Goal: Information Seeking & Learning: Find specific fact

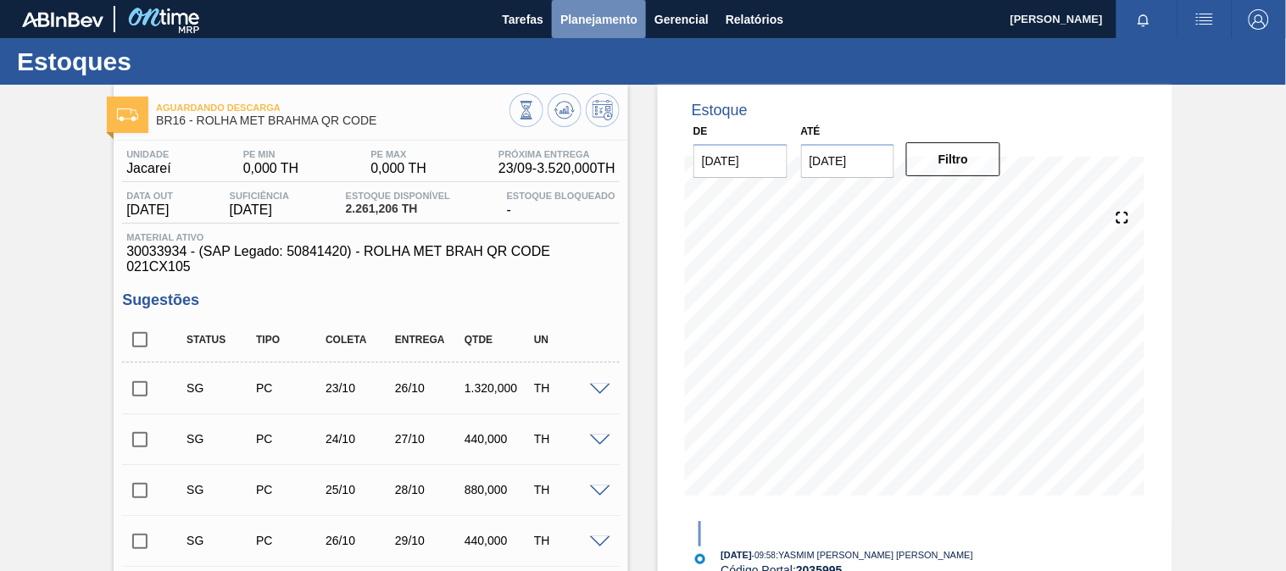
click at [603, 22] on span "Planejamento" at bounding box center [598, 19] width 77 height 20
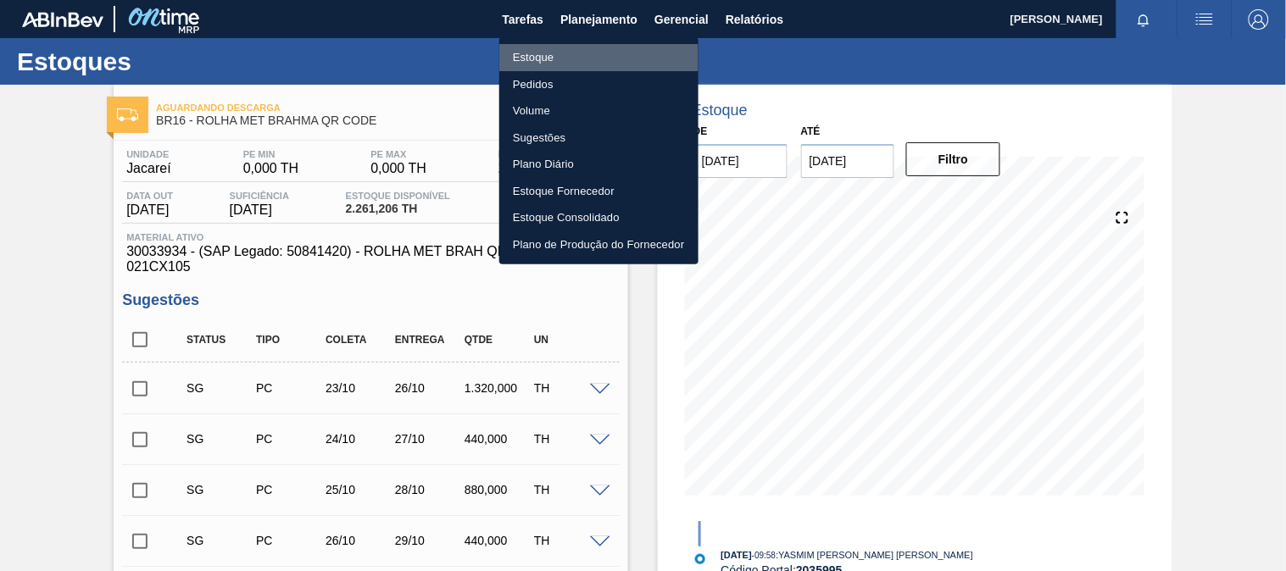
click at [535, 55] on li "Estoque" at bounding box center [598, 57] width 199 height 27
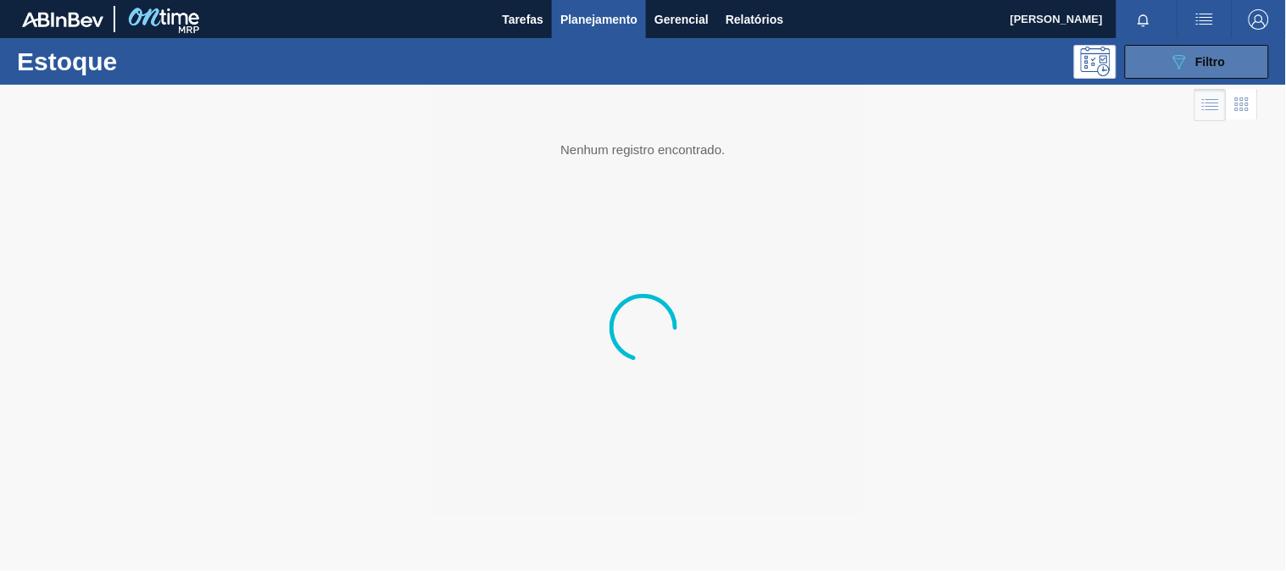
click at [1192, 68] on div "089F7B8B-B2A5-4AFE-B5C0-19BA573D28AC Filtro" at bounding box center [1197, 62] width 57 height 20
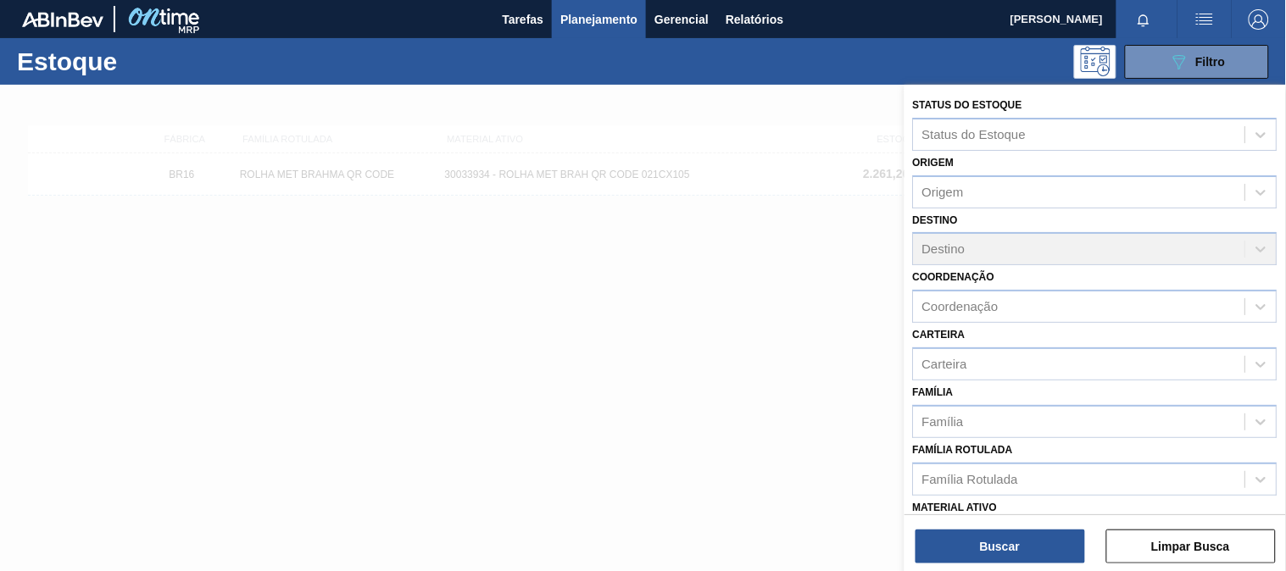
scroll to position [257, 0]
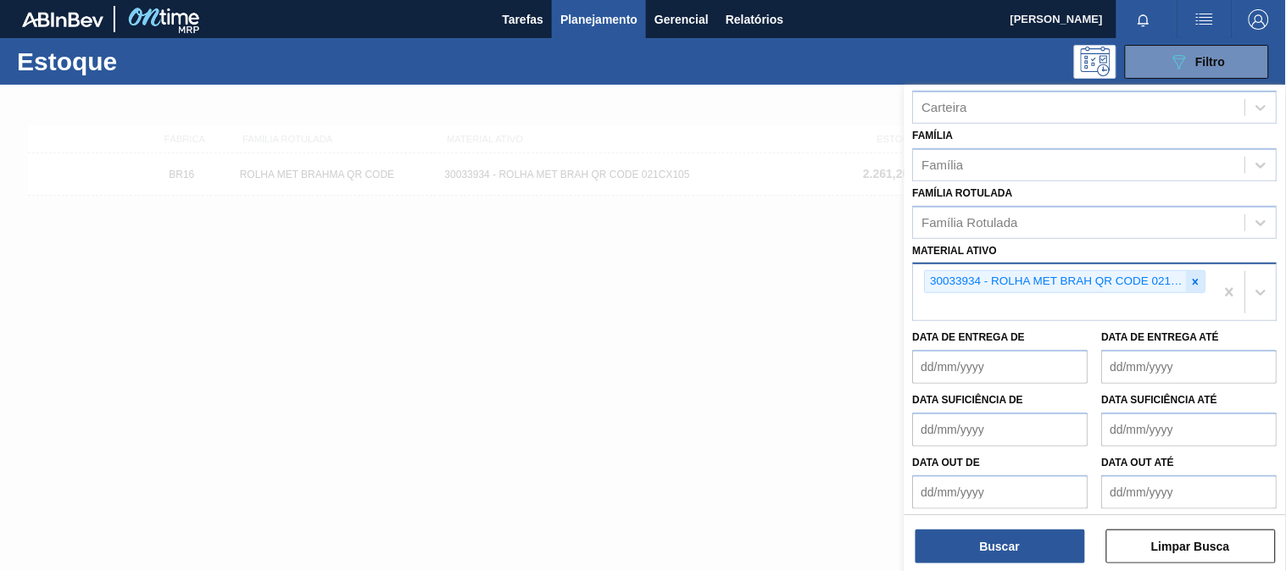
click at [1198, 276] on icon at bounding box center [1196, 282] width 12 height 12
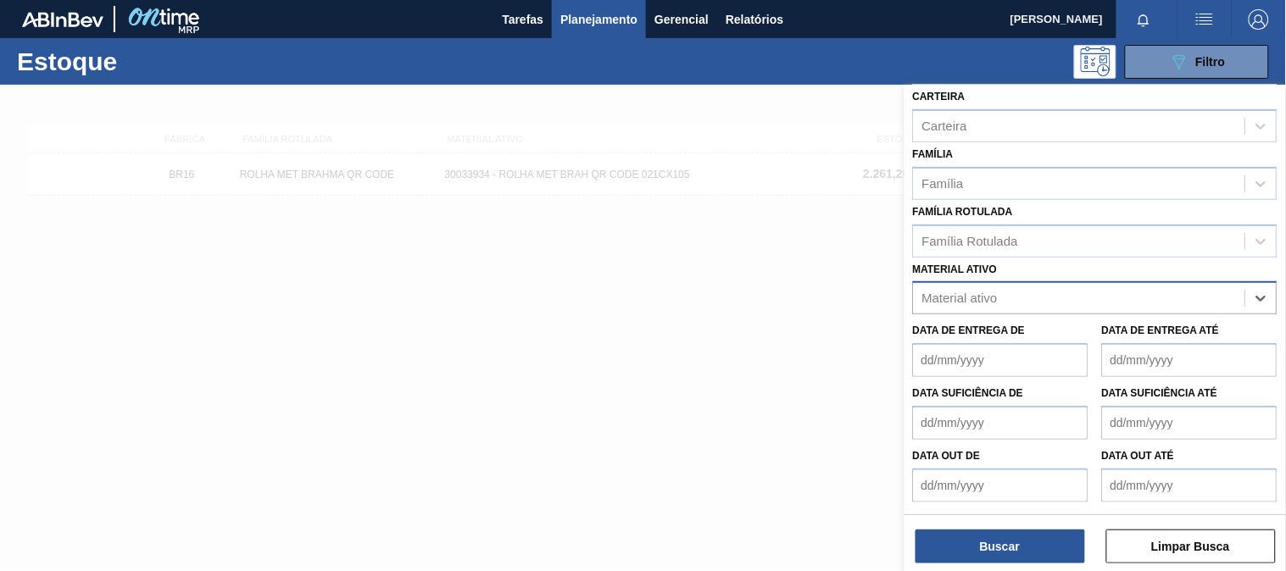
scroll to position [232, 0]
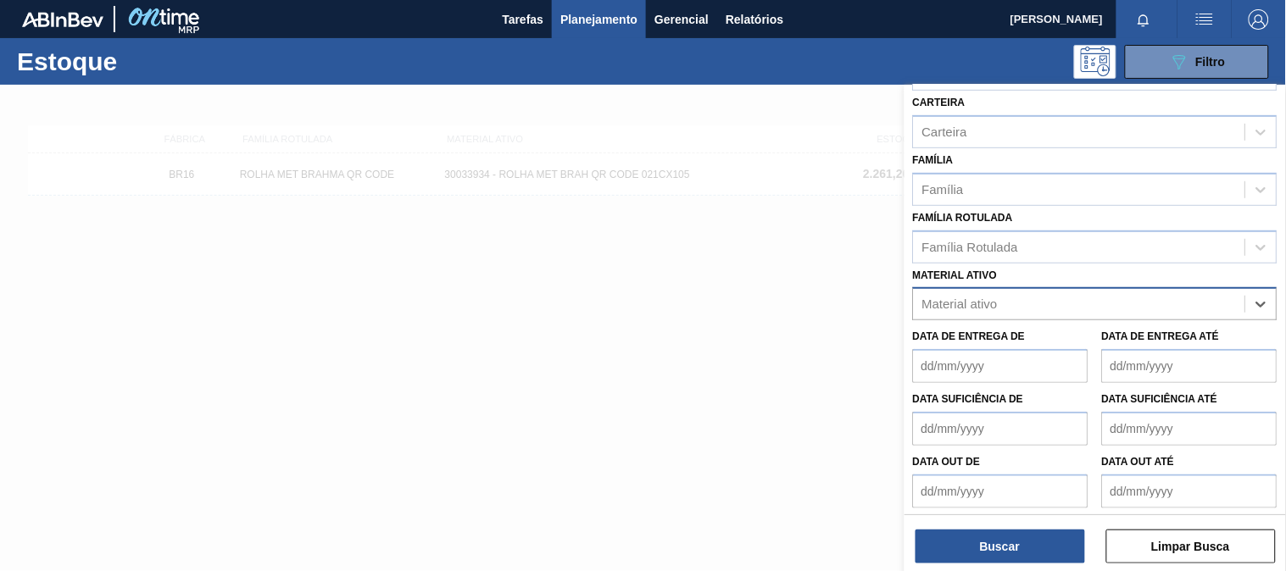
paste ativo "30034418"
type ativo "30034418"
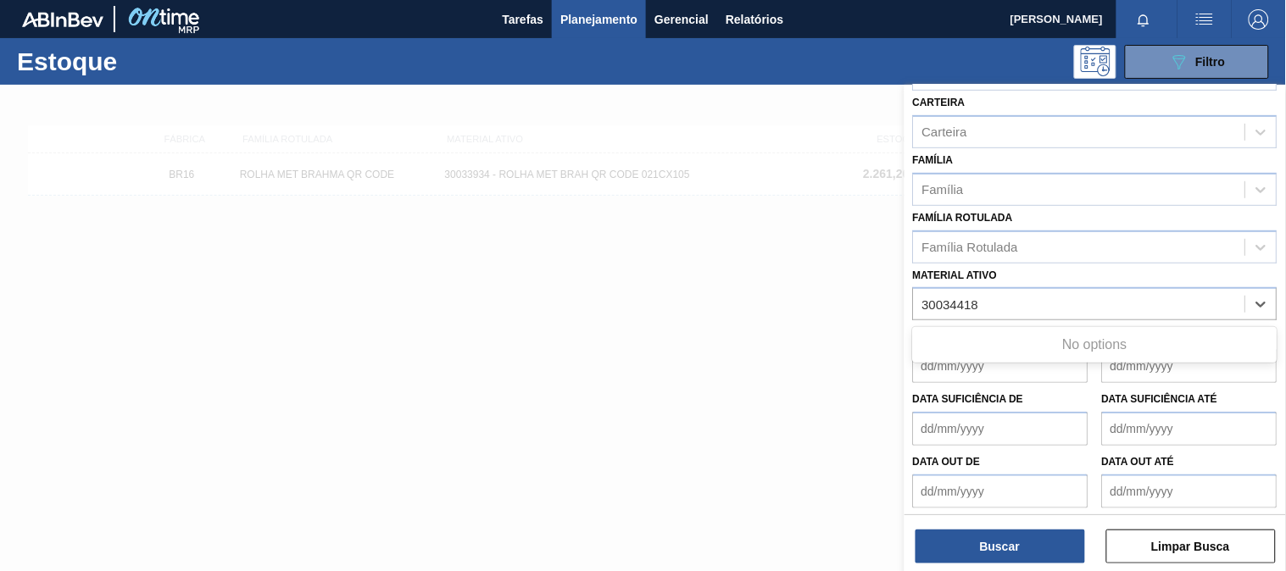
click at [1054, 331] on div "No options" at bounding box center [1095, 345] width 364 height 29
click at [1014, 307] on div "30034418" at bounding box center [1079, 304] width 331 height 25
click at [1004, 301] on div "Material ativo" at bounding box center [1079, 304] width 331 height 25
paste ativo "30034418"
type ativo "30034418"
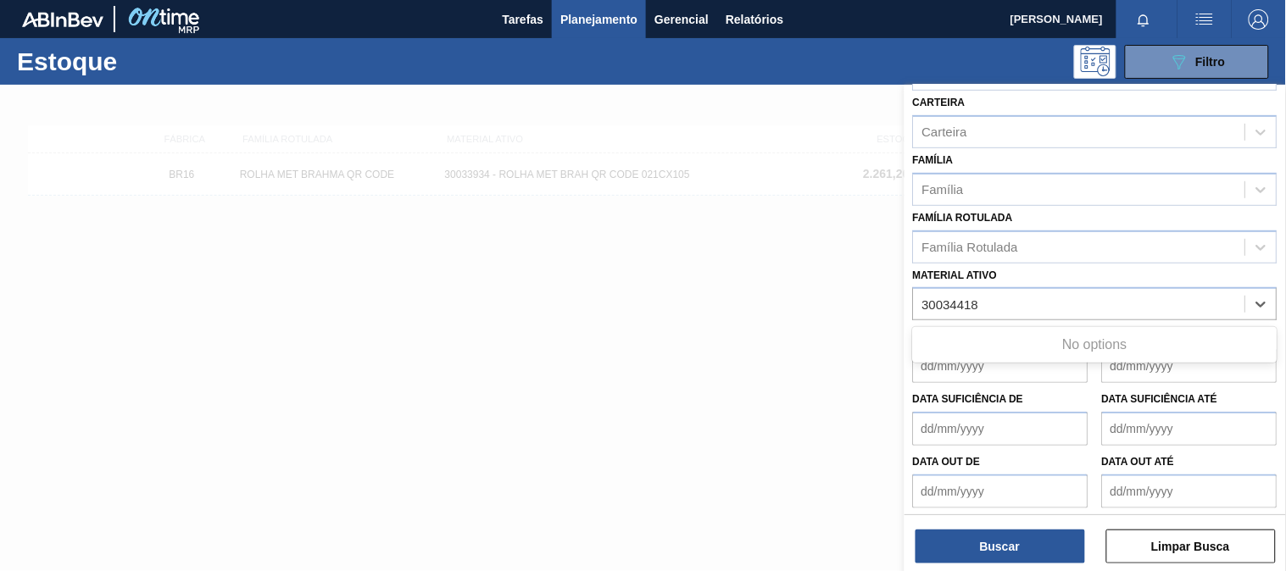
scroll to position [257, 0]
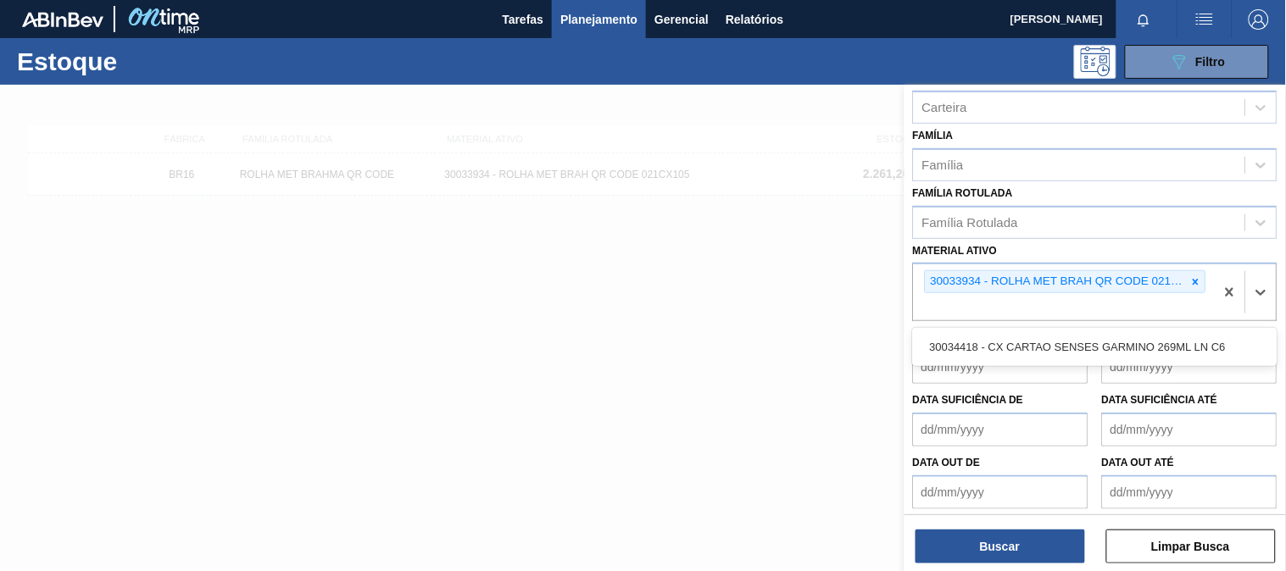
click at [1006, 303] on div "30033934 - ROLHA MET BRAH QR CODE 021CX105 30034418" at bounding box center [1064, 292] width 301 height 56
click at [1191, 276] on icon at bounding box center [1196, 282] width 12 height 12
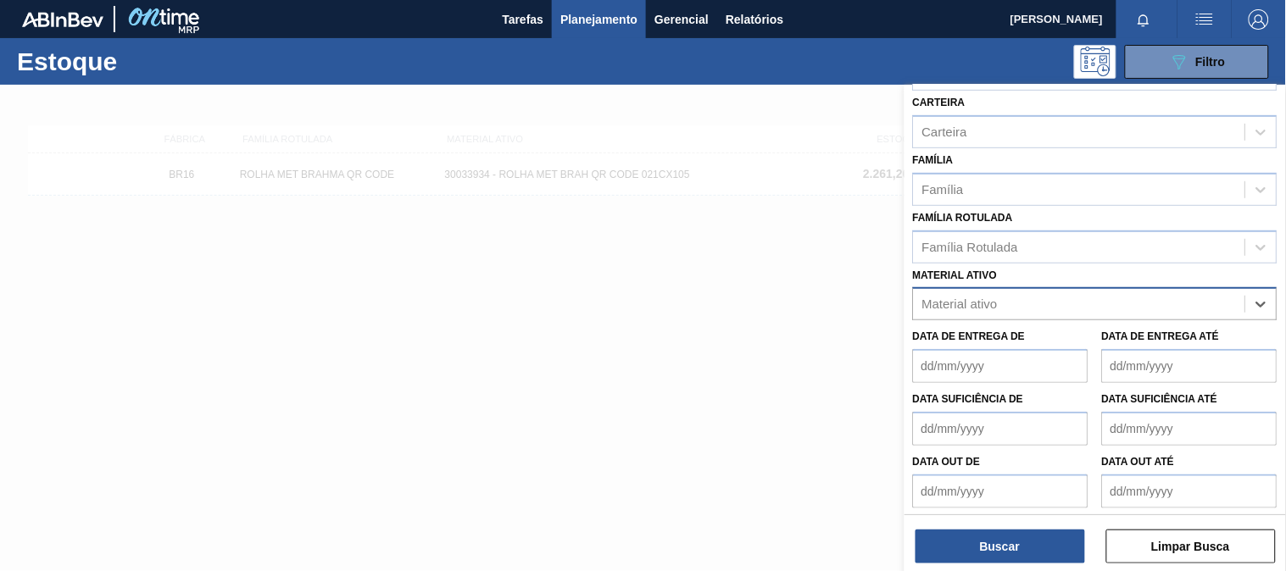
paste ativo "30034418"
type ativo "30034418"
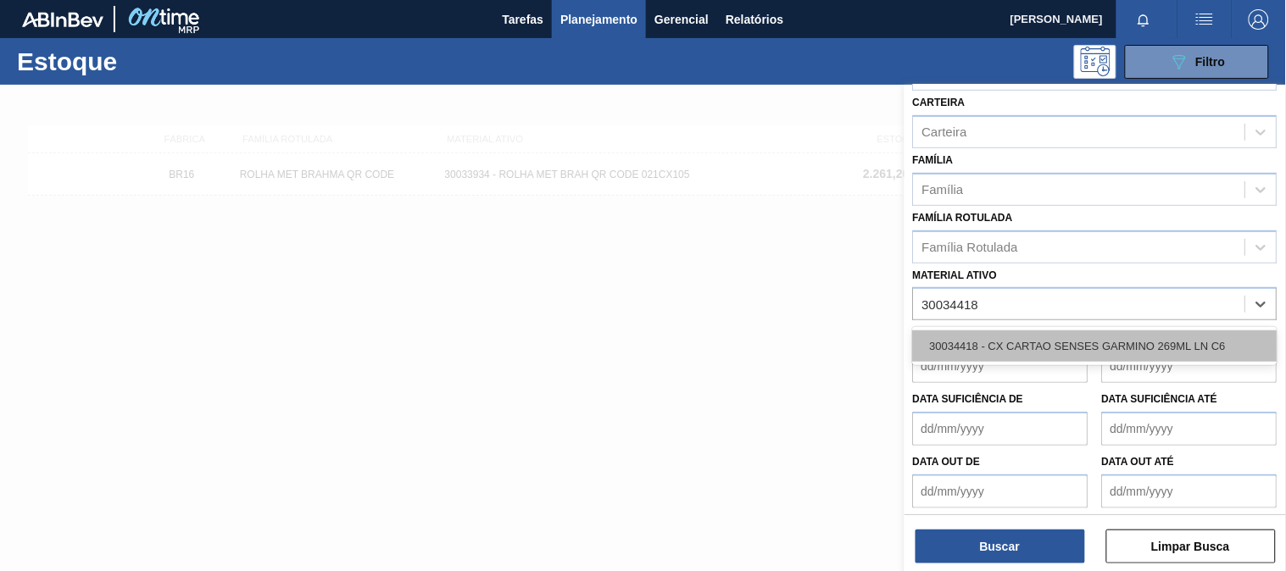
click at [995, 336] on div "30034418 - CX CARTAO SENSES GARMINO 269ML LN C6" at bounding box center [1095, 346] width 364 height 31
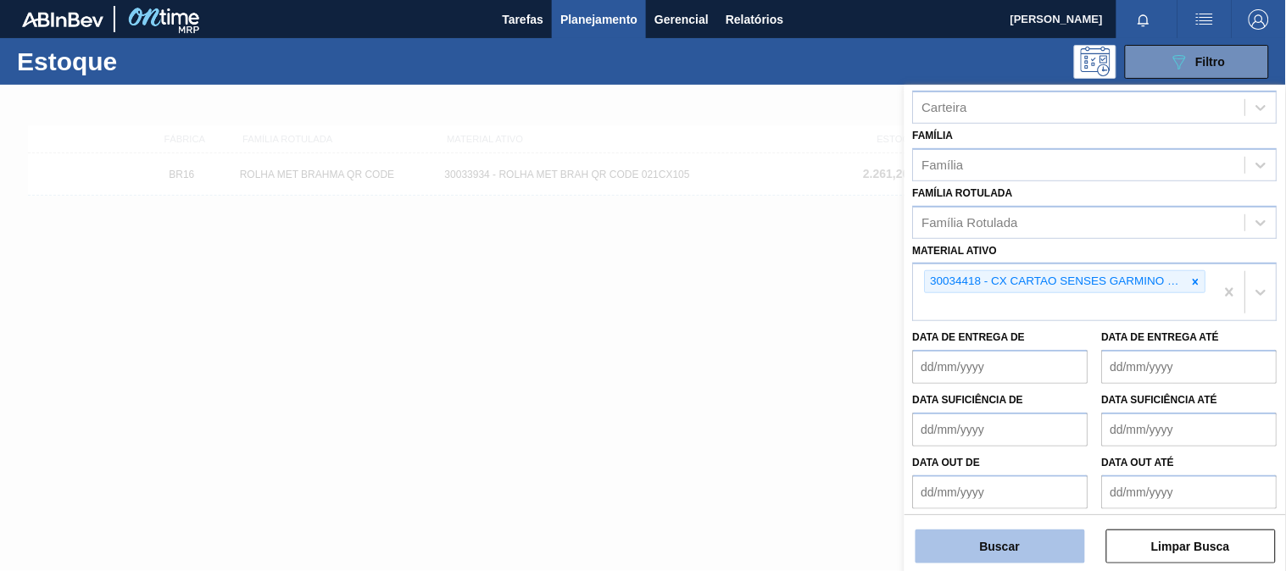
click at [996, 552] on button "Buscar" at bounding box center [999, 547] width 169 height 34
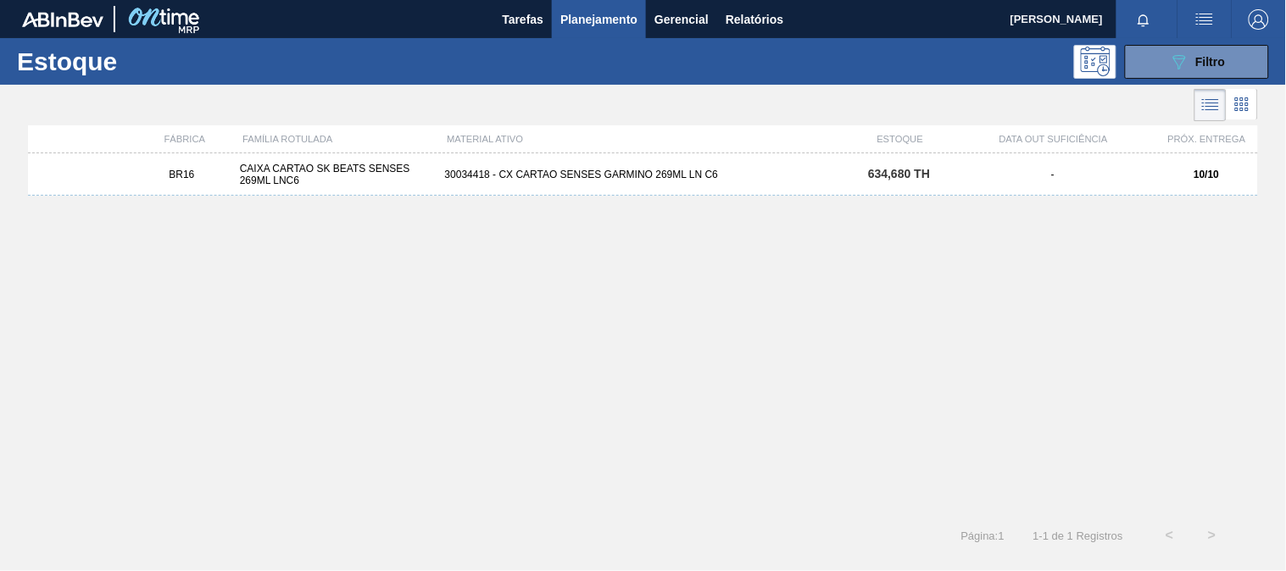
click at [532, 188] on div "BR16 CAIXA CARTAO SK BEATS SENSES 269ML LNC6 30034418 - CX CARTAO SENSES GARMIN…" at bounding box center [643, 174] width 1230 height 42
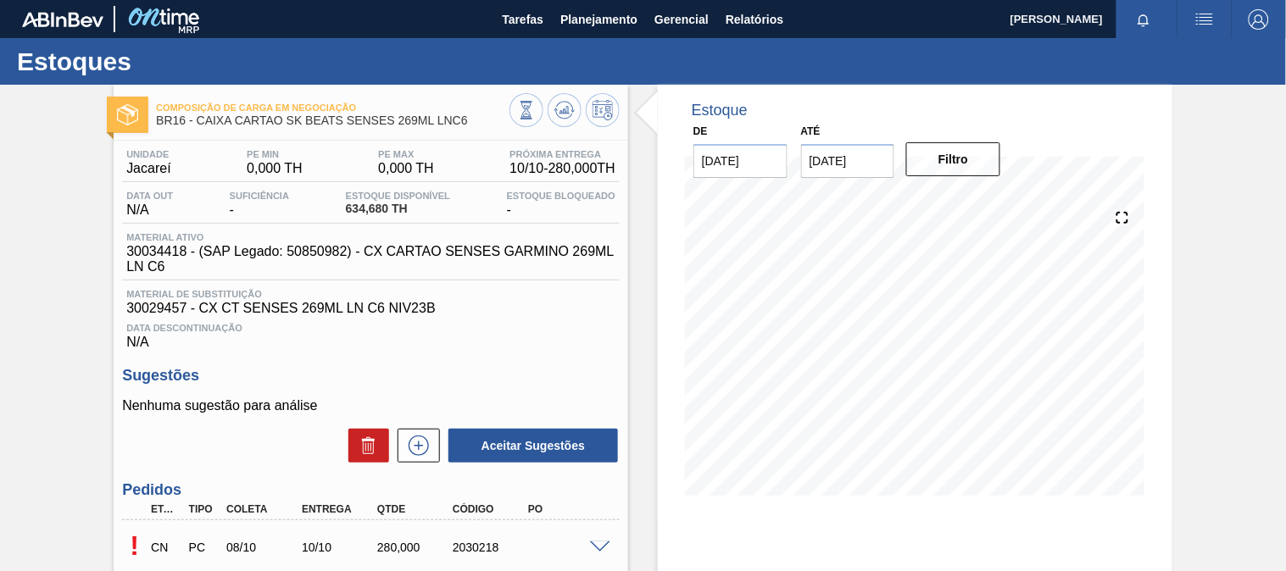
scroll to position [94, 0]
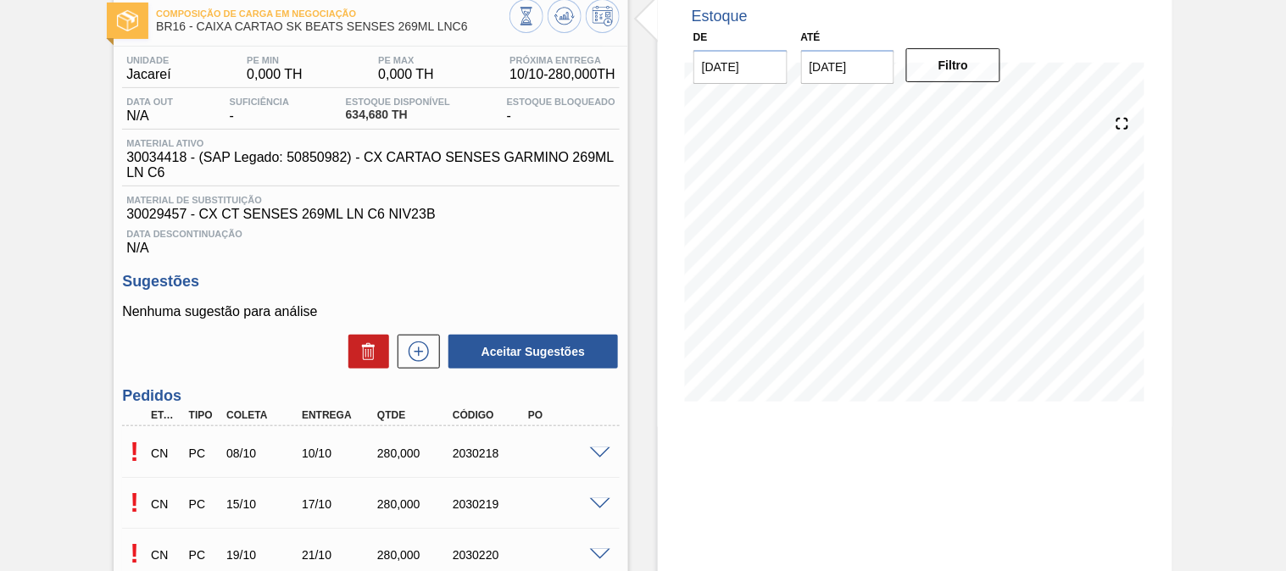
click at [597, 450] on span at bounding box center [600, 453] width 20 height 13
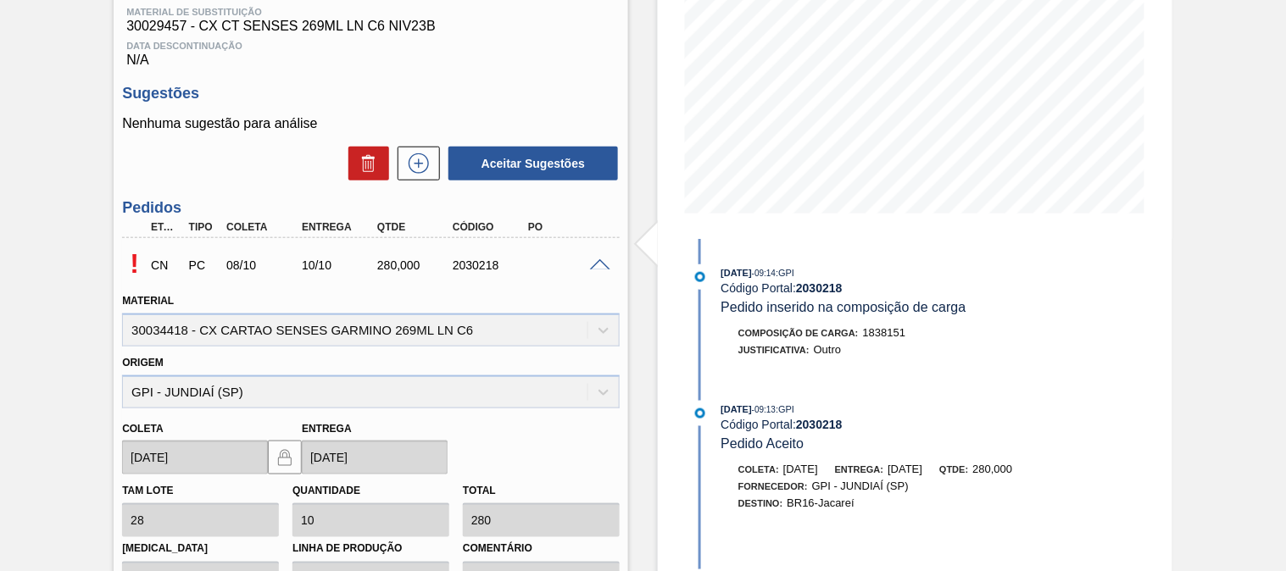
scroll to position [648, 0]
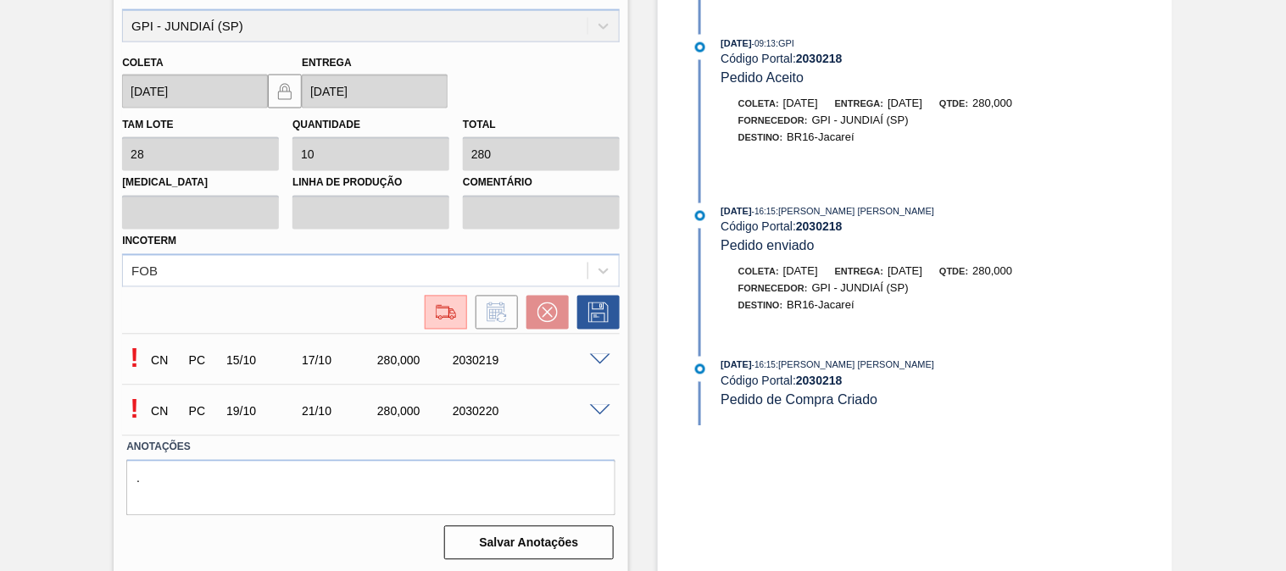
click at [608, 357] on span at bounding box center [600, 360] width 20 height 13
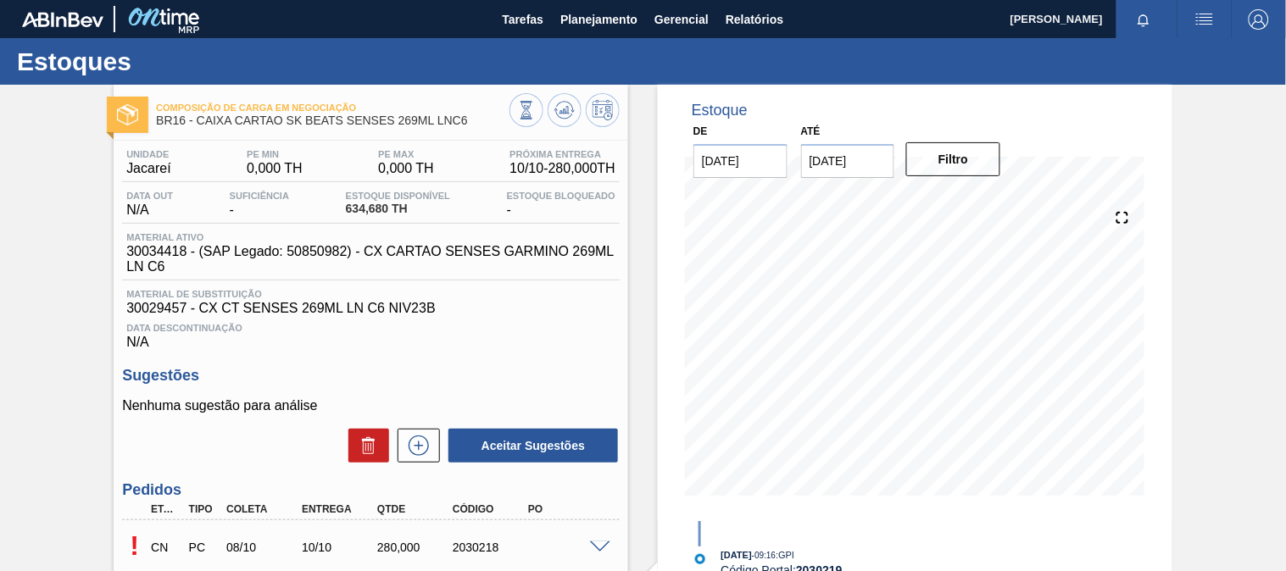
scroll to position [188, 0]
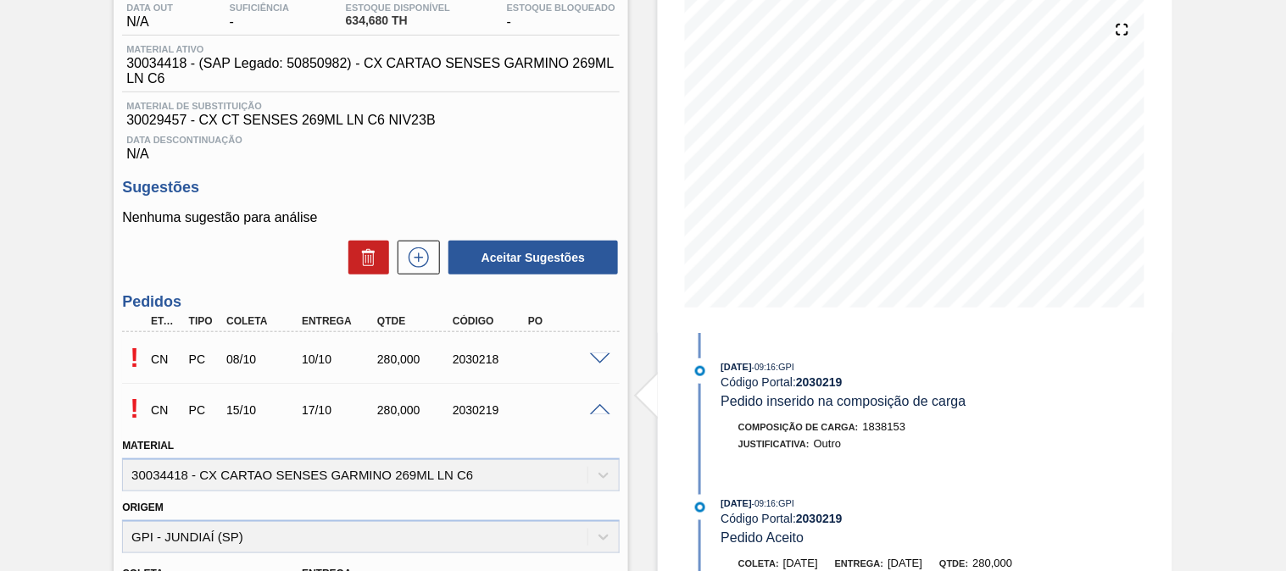
click at [602, 404] on span at bounding box center [600, 410] width 20 height 13
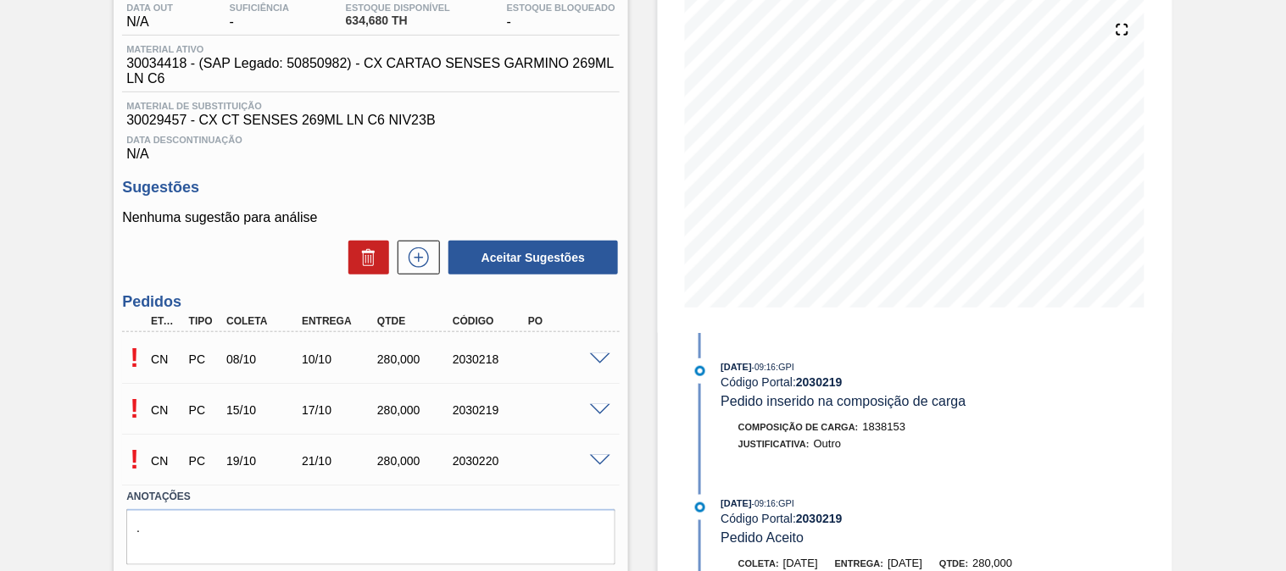
scroll to position [0, 0]
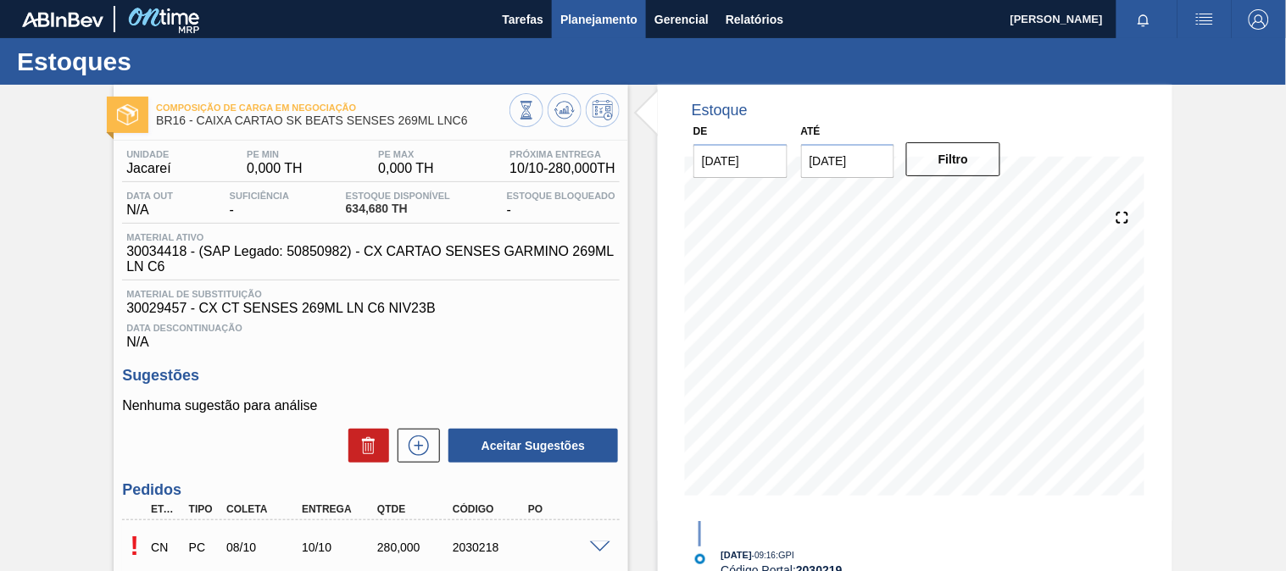
click at [580, 19] on span "Planejamento" at bounding box center [598, 19] width 77 height 20
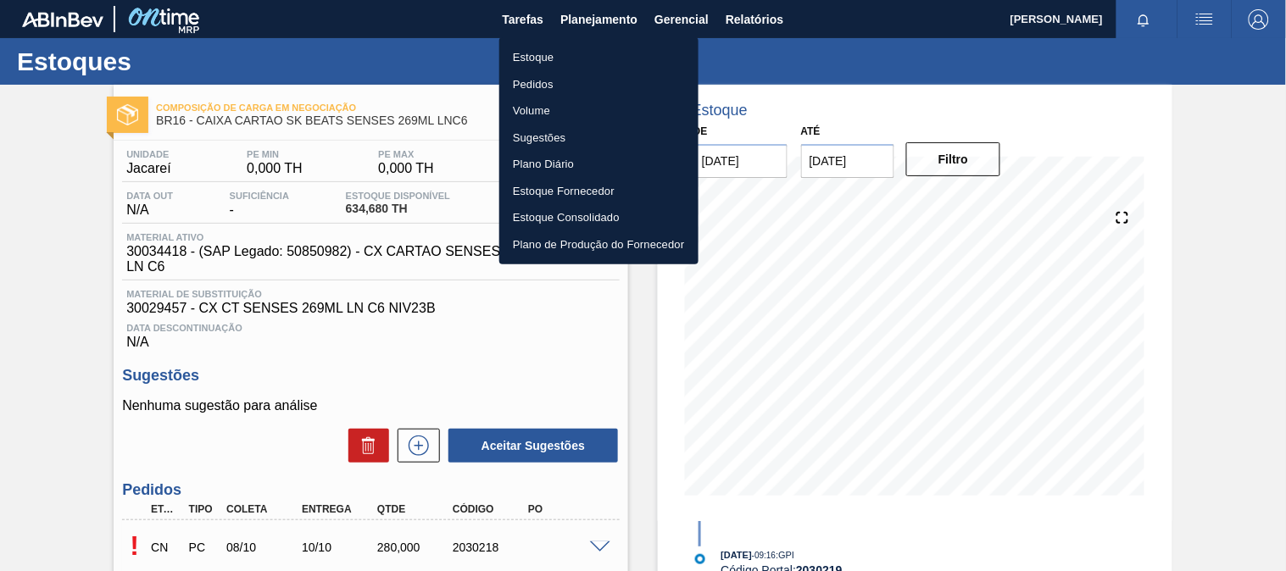
click at [536, 55] on li "Estoque" at bounding box center [598, 57] width 199 height 27
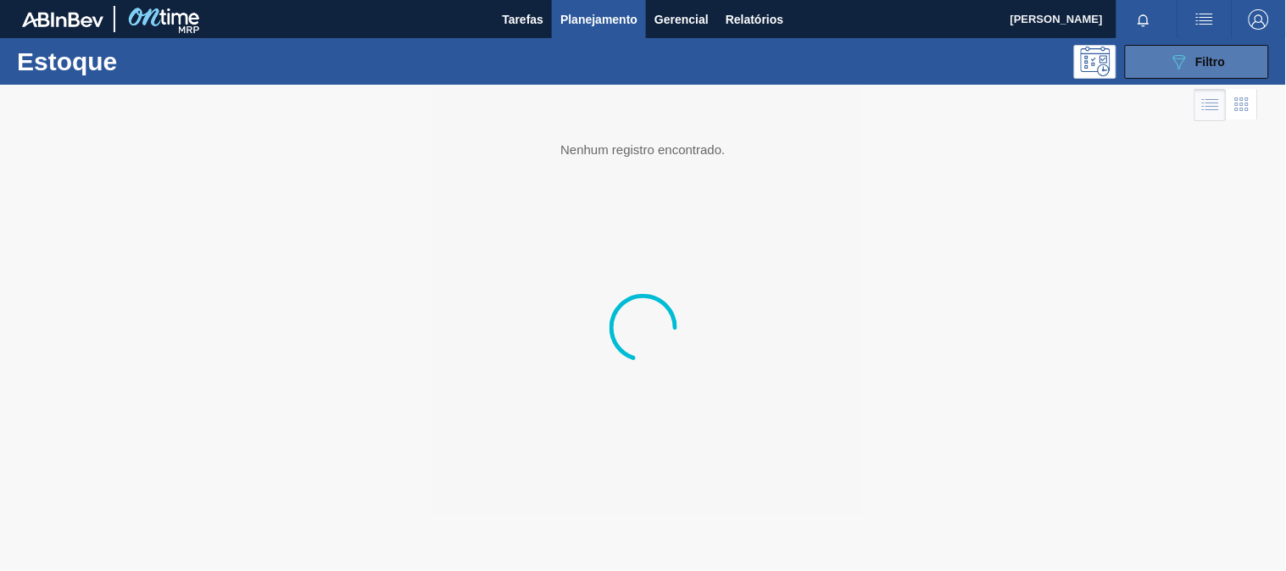
click at [1193, 78] on button "089F7B8B-B2A5-4AFE-B5C0-19BA573D28AC Filtro" at bounding box center [1197, 62] width 144 height 34
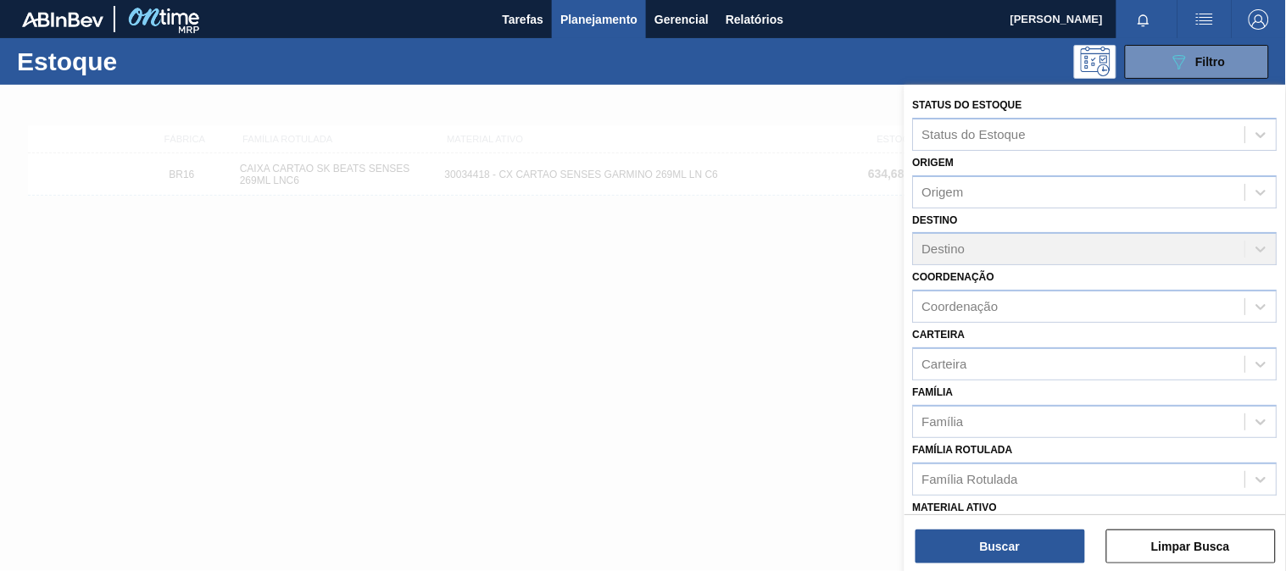
scroll to position [188, 0]
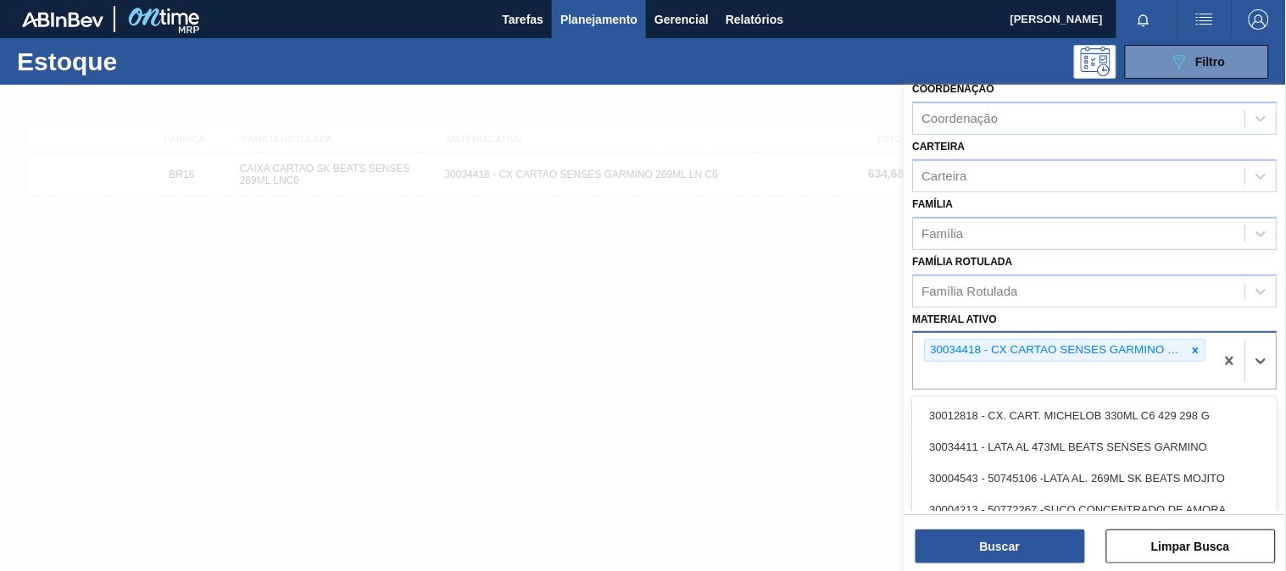
click at [1206, 353] on div "30034418 - CX CARTAO SENSES GARMINO 269ML LN C6" at bounding box center [1064, 361] width 301 height 56
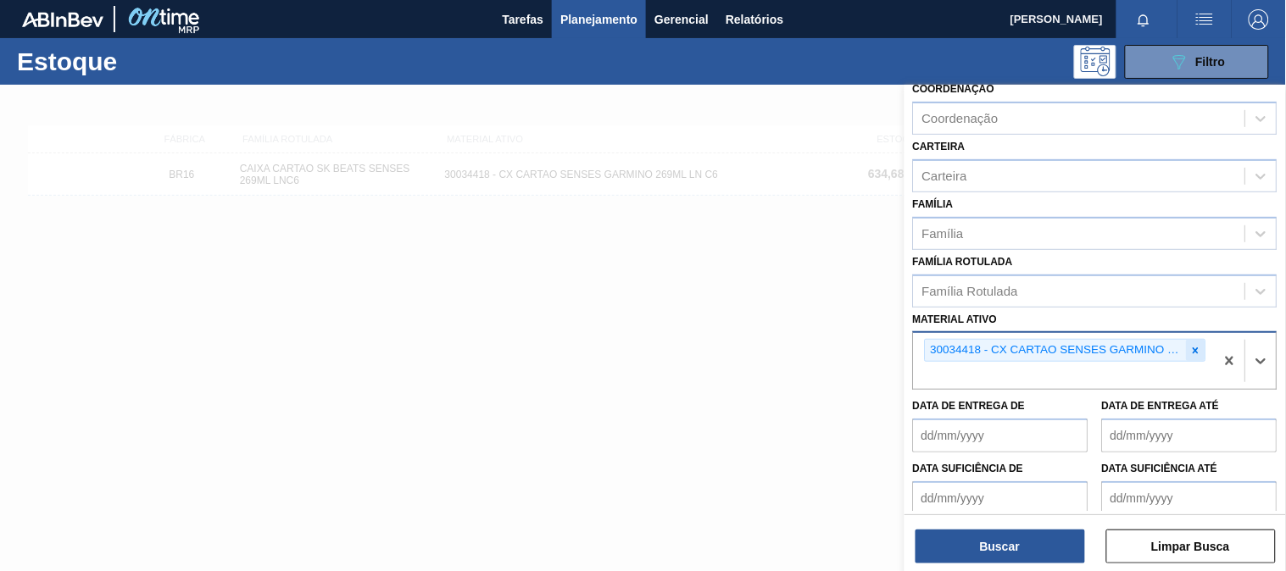
click at [1203, 348] on div "30034418 - CX CARTAO SENSES GARMINO 269ML LN C6" at bounding box center [1064, 361] width 301 height 56
drag, startPoint x: 1200, startPoint y: 348, endPoint x: 1069, endPoint y: 367, distance: 132.7
click at [1197, 349] on div at bounding box center [1195, 350] width 19 height 21
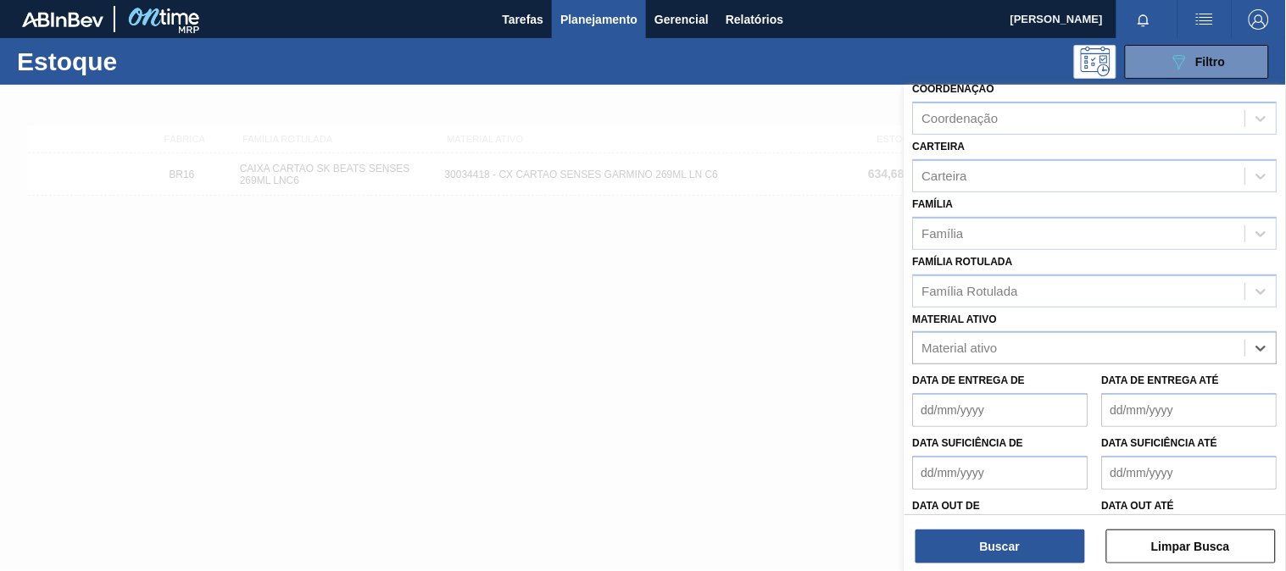
paste ativo "30033730"
type ativo "30033730"
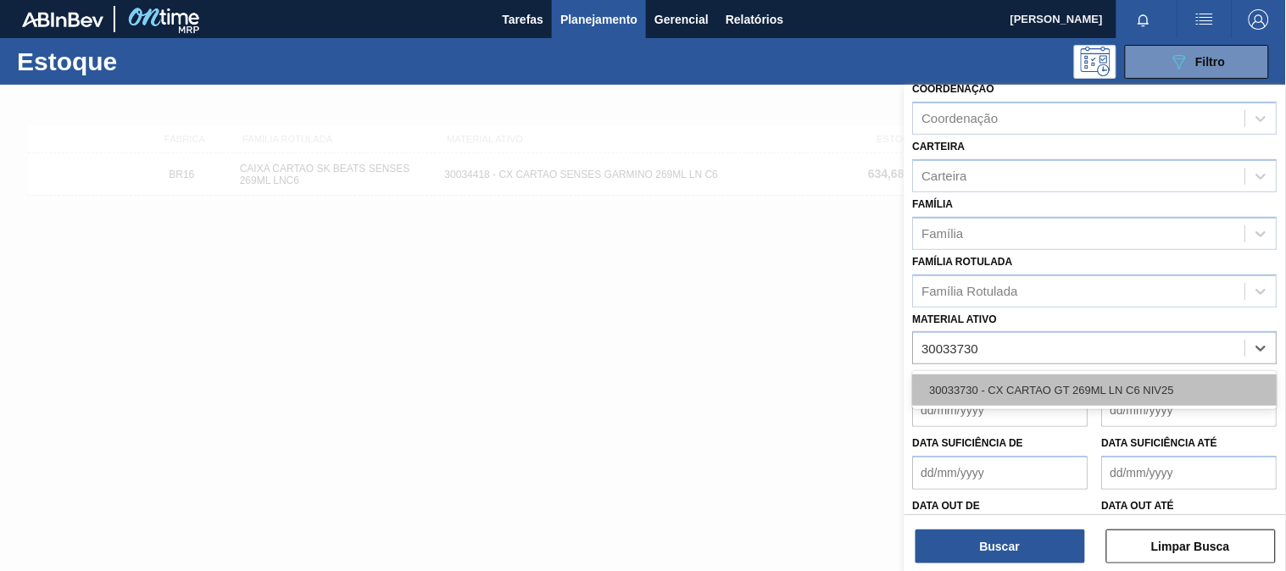
click at [981, 390] on div "30033730 - CX CARTAO GT 269ML LN C6 NIV25" at bounding box center [1095, 390] width 364 height 31
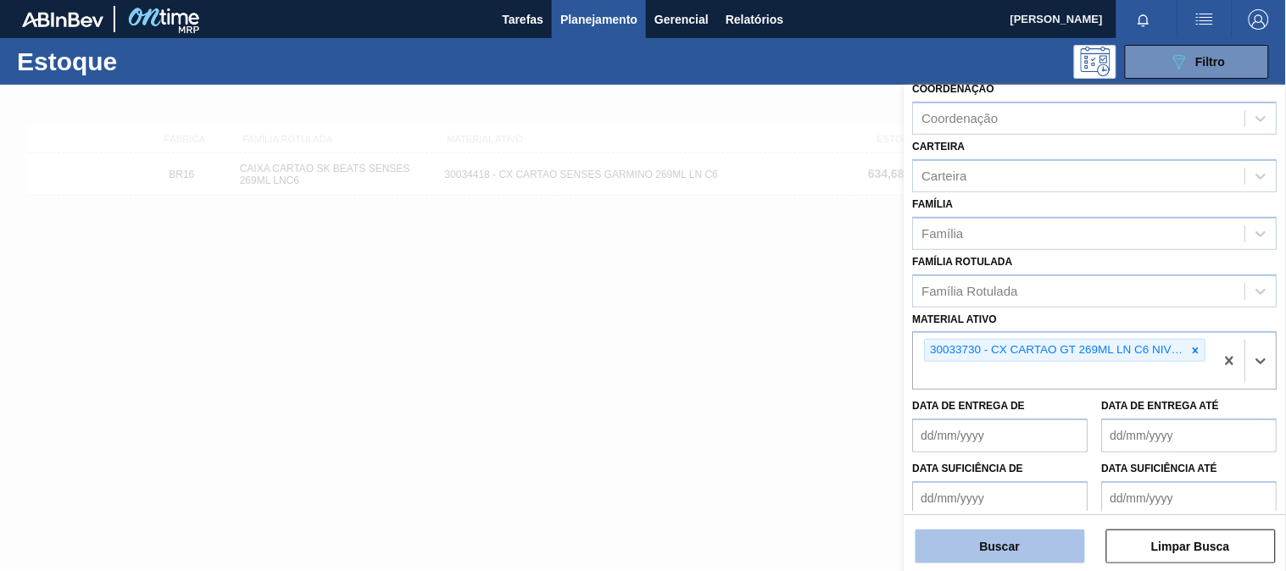
click at [1003, 542] on button "Buscar" at bounding box center [999, 547] width 169 height 34
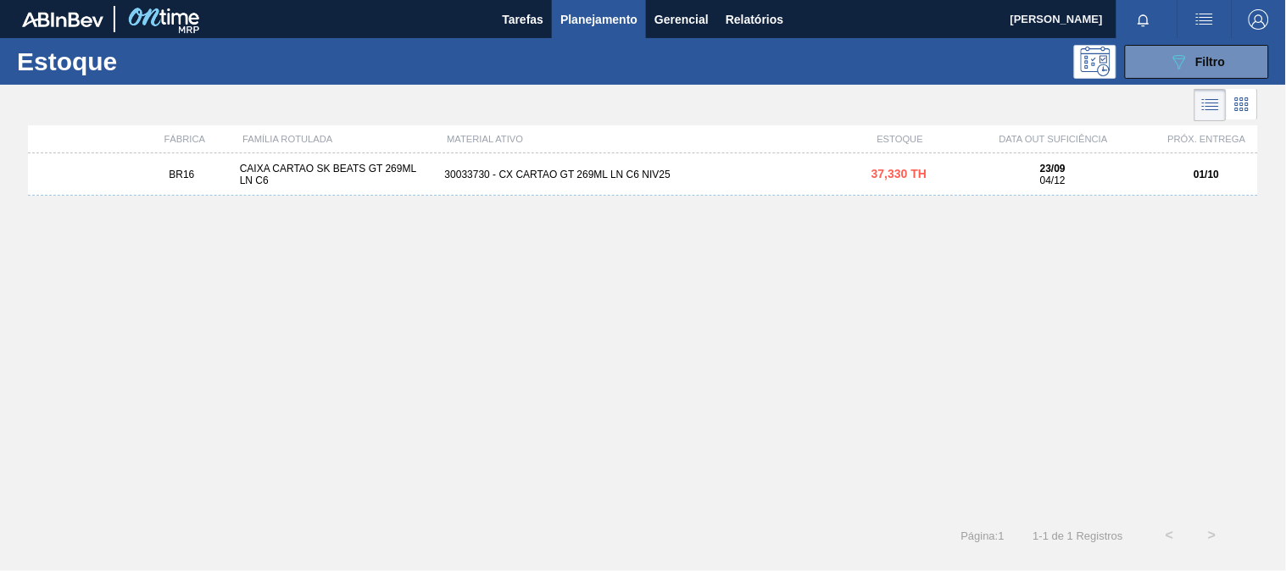
click at [681, 165] on div "BR16 CAIXA CARTAO SK BEATS GT 269ML LN C6 30033730 - CX CARTAO GT 269ML LN C6 N…" at bounding box center [643, 174] width 1230 height 42
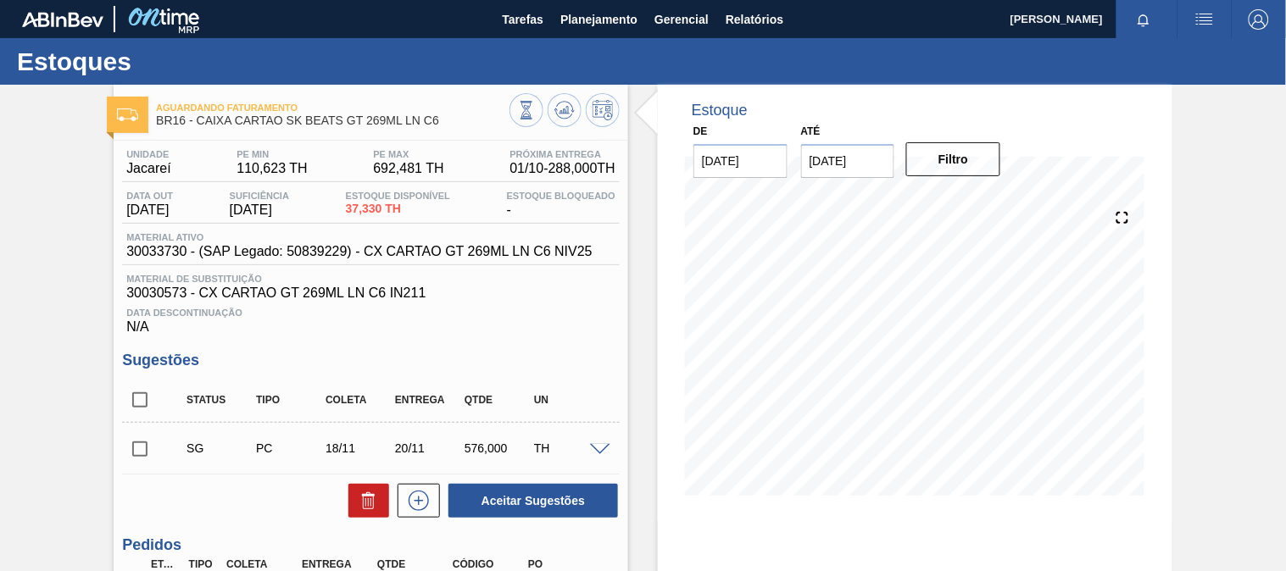
scroll to position [188, 0]
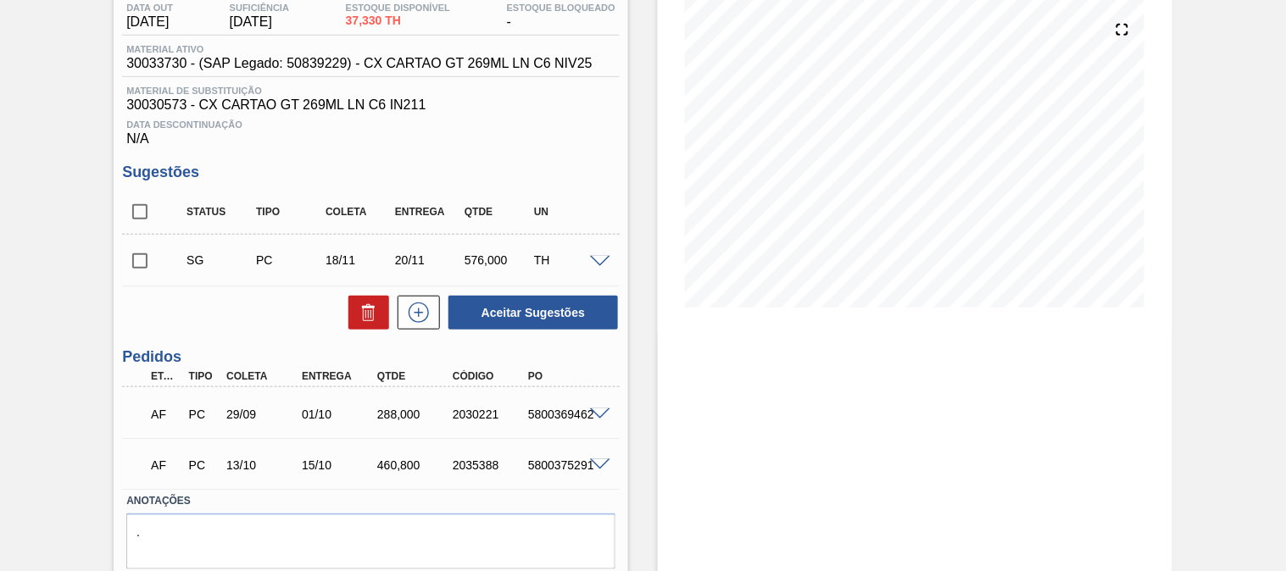
click at [590, 409] on span at bounding box center [600, 414] width 20 height 13
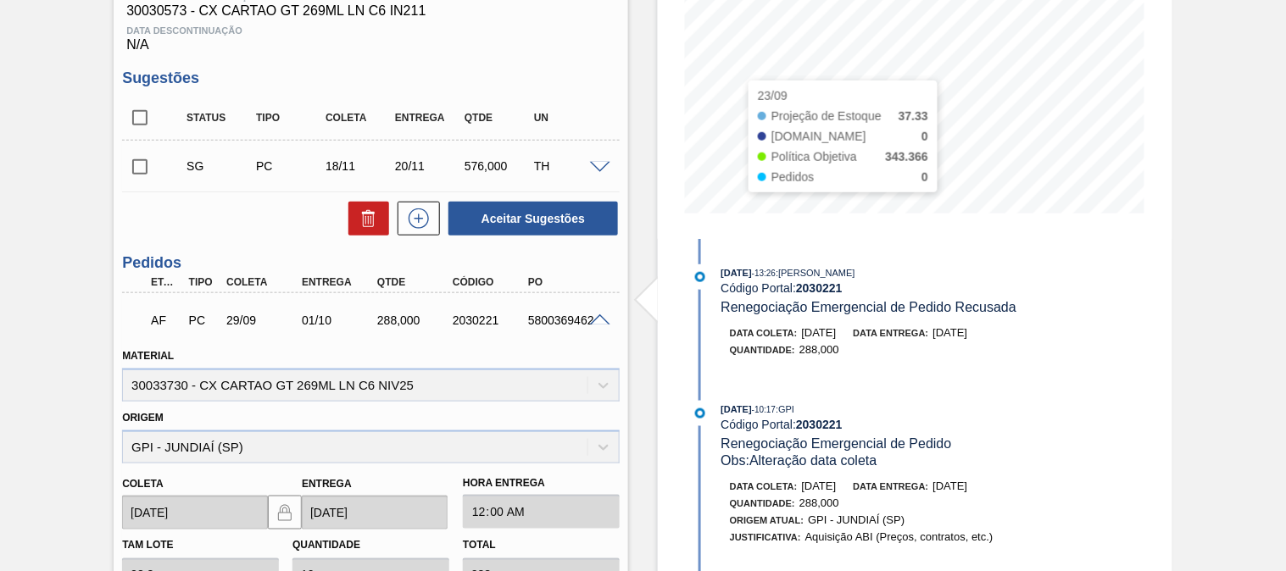
scroll to position [0, 0]
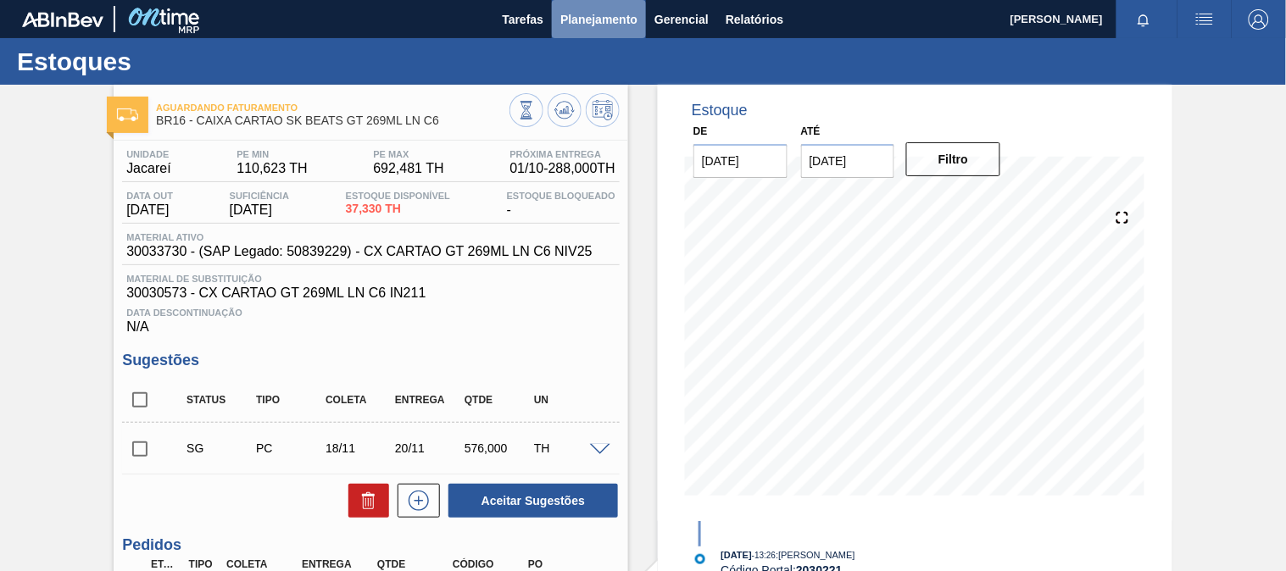
click at [588, 30] on button "Planejamento" at bounding box center [599, 19] width 94 height 38
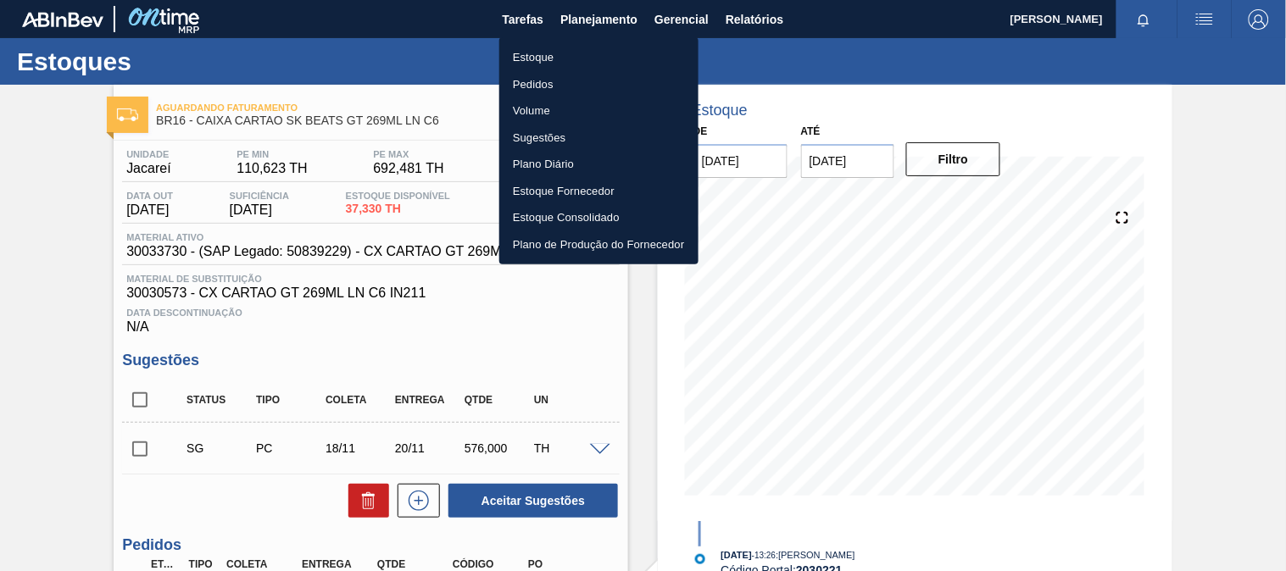
click at [572, 56] on li "Estoque" at bounding box center [598, 57] width 199 height 27
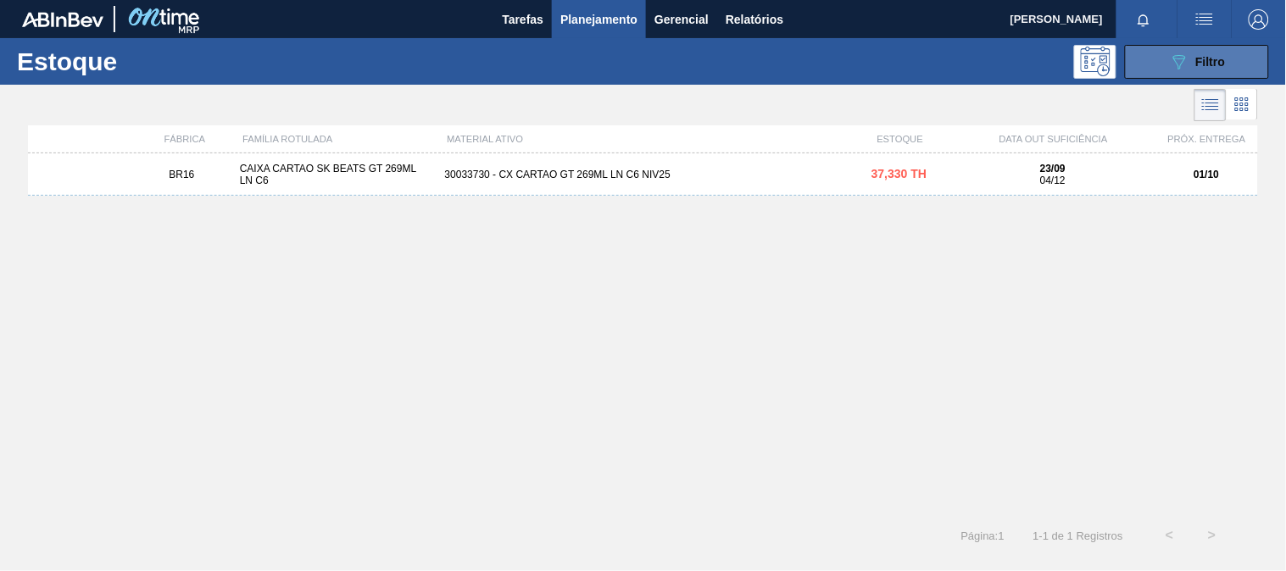
drag, startPoint x: 1207, startPoint y: 51, endPoint x: 1198, endPoint y: 78, distance: 28.4
click at [1206, 53] on div "089F7B8B-B2A5-4AFE-B5C0-19BA573D28AC Filtro" at bounding box center [1197, 62] width 57 height 20
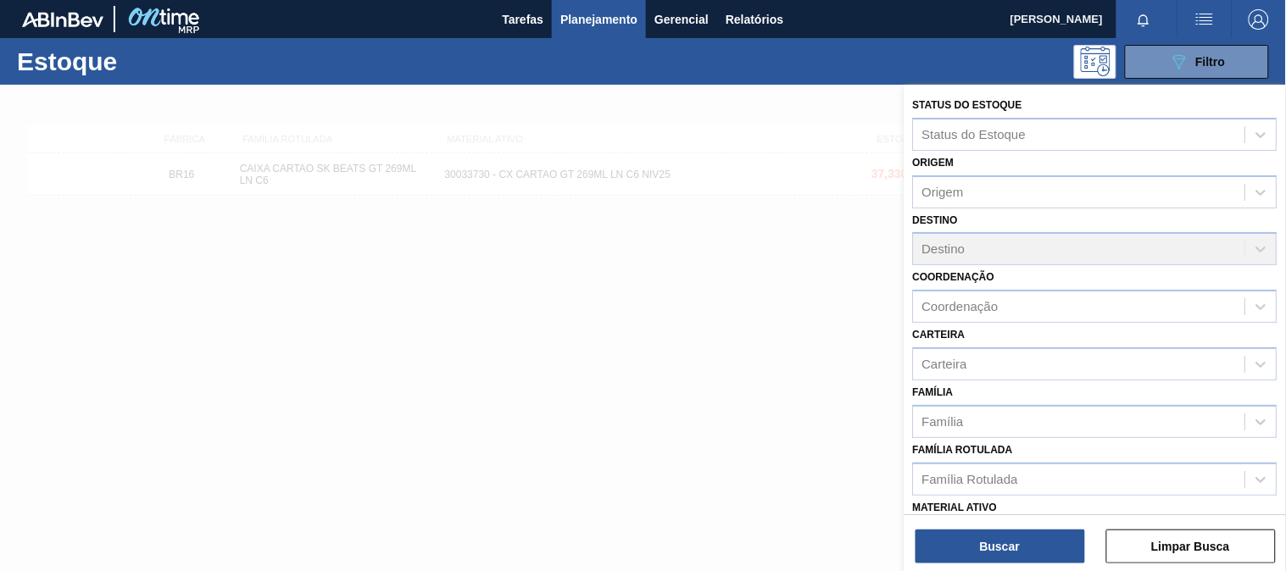
scroll to position [188, 0]
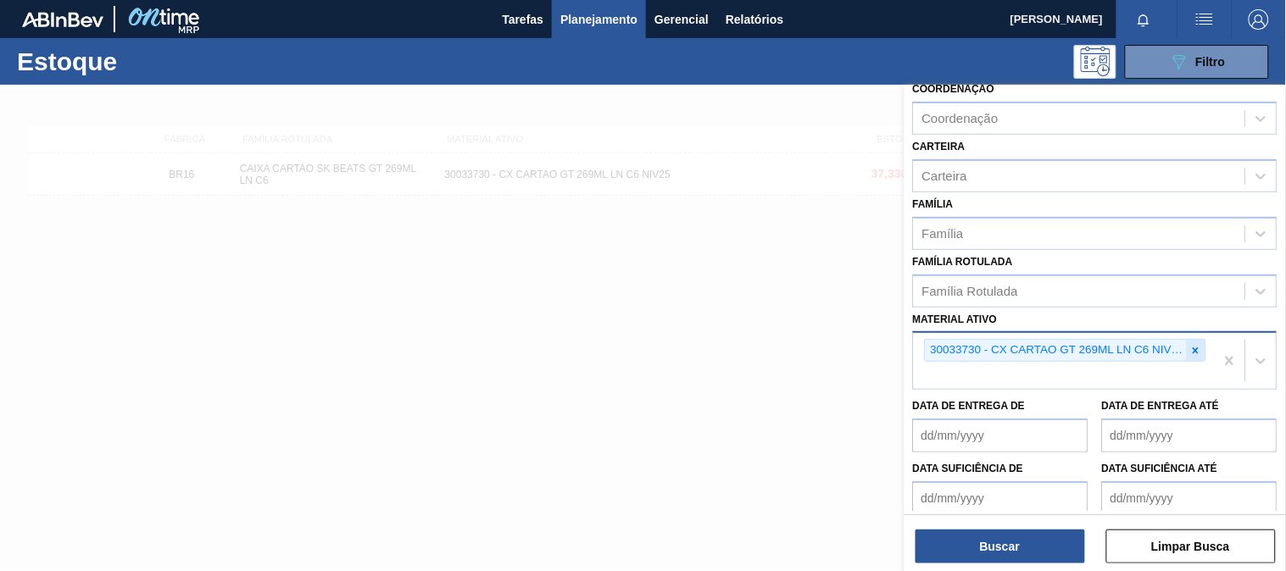
drag, startPoint x: 1197, startPoint y: 345, endPoint x: 1181, endPoint y: 353, distance: 17.8
click at [1196, 346] on icon at bounding box center [1196, 351] width 12 height 12
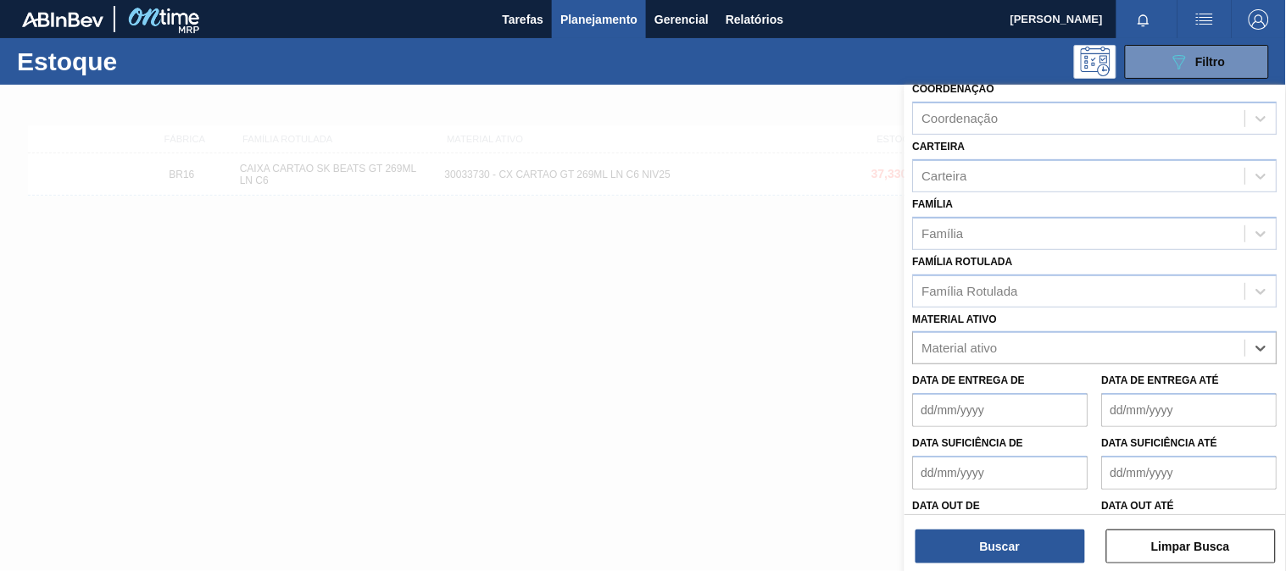
paste ativo "30031881"
type ativo "30031881"
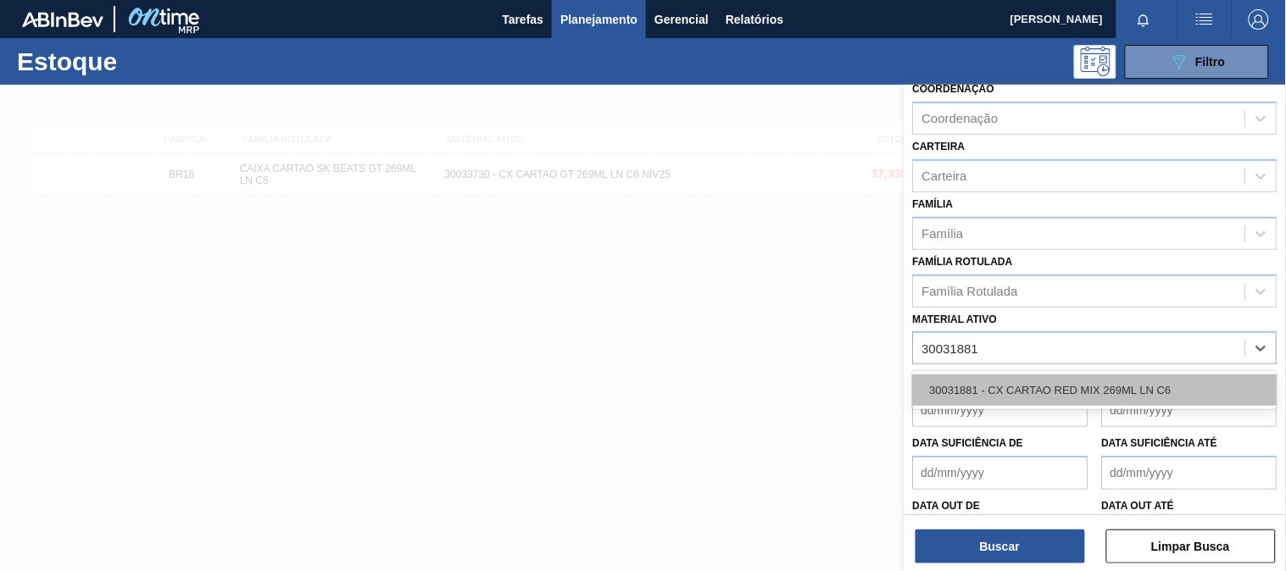
click at [1046, 394] on div "30031881 - CX CARTAO RED MIX 269ML LN C6" at bounding box center [1095, 390] width 364 height 31
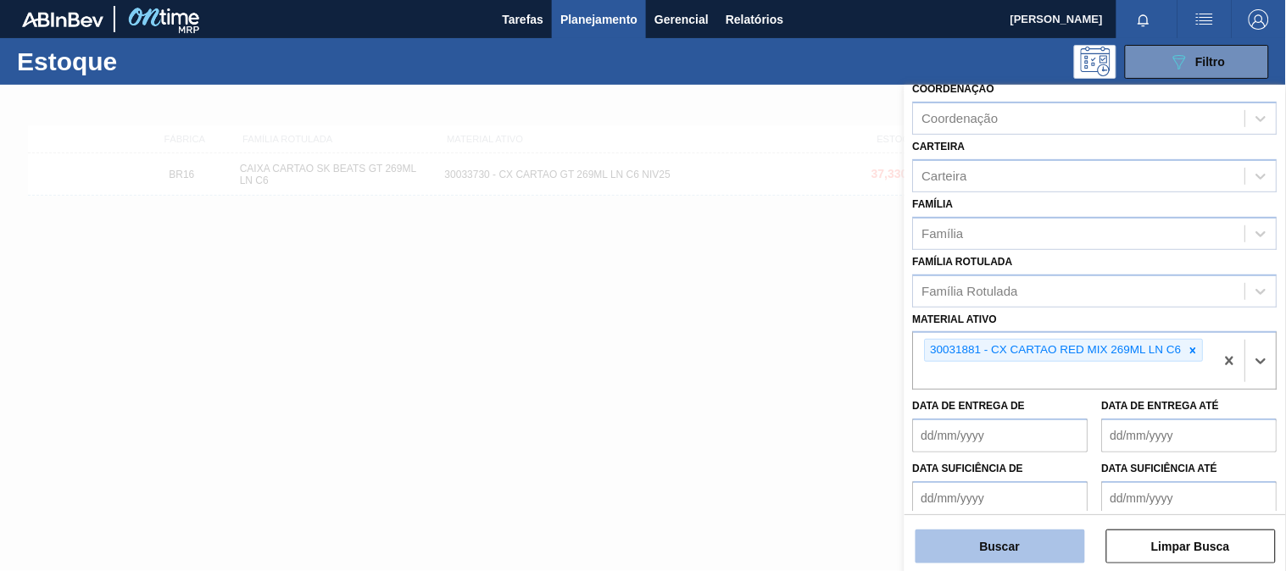
click at [997, 544] on button "Buscar" at bounding box center [999, 547] width 169 height 34
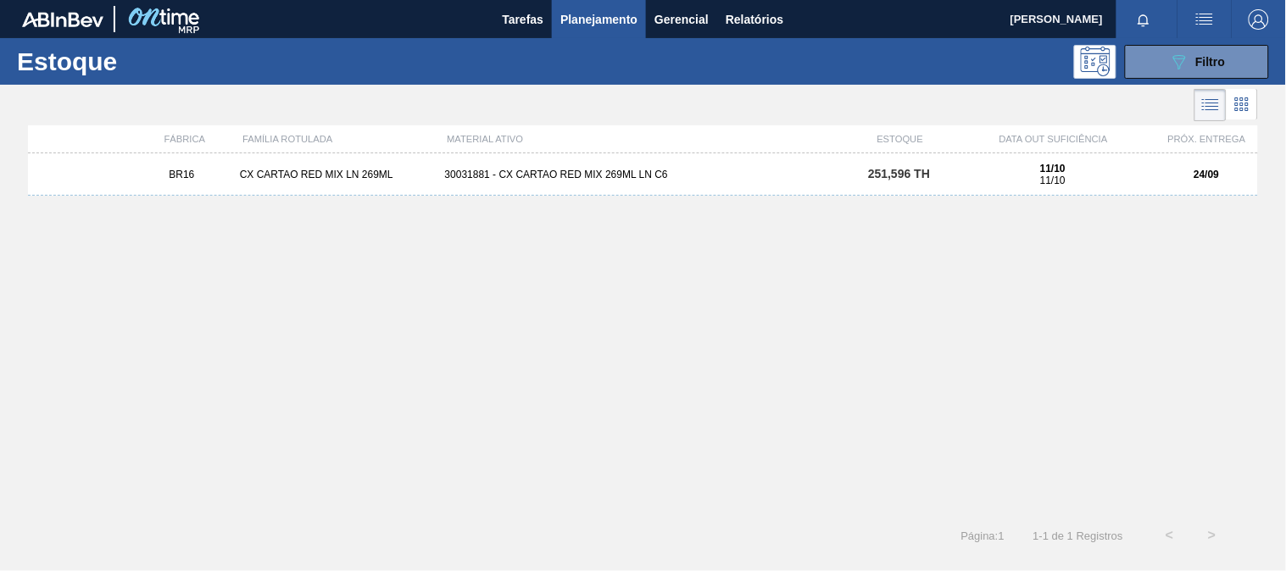
click at [591, 175] on div "30031881 - CX CARTAO RED MIX 269ML LN C6" at bounding box center [643, 175] width 410 height 12
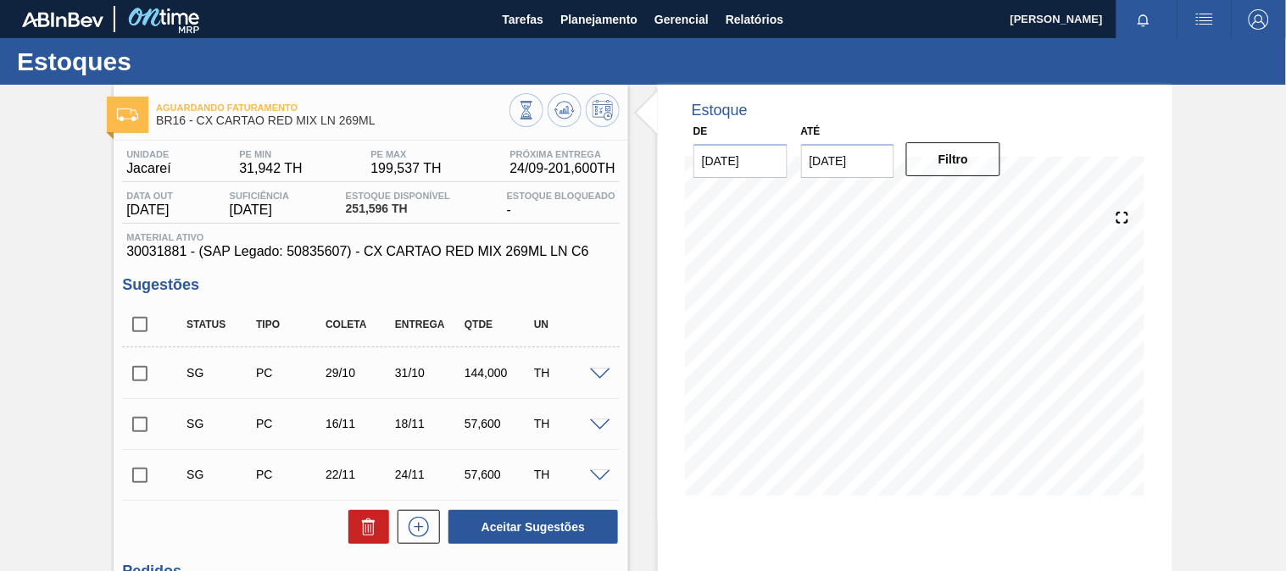
scroll to position [188, 0]
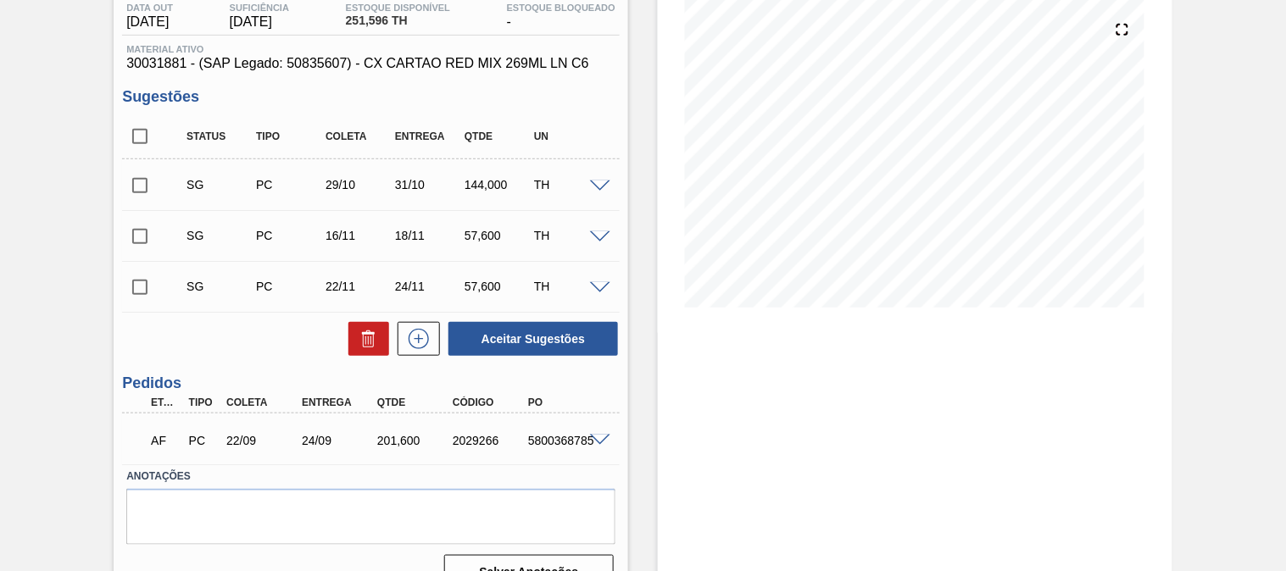
click at [597, 439] on span at bounding box center [600, 441] width 20 height 13
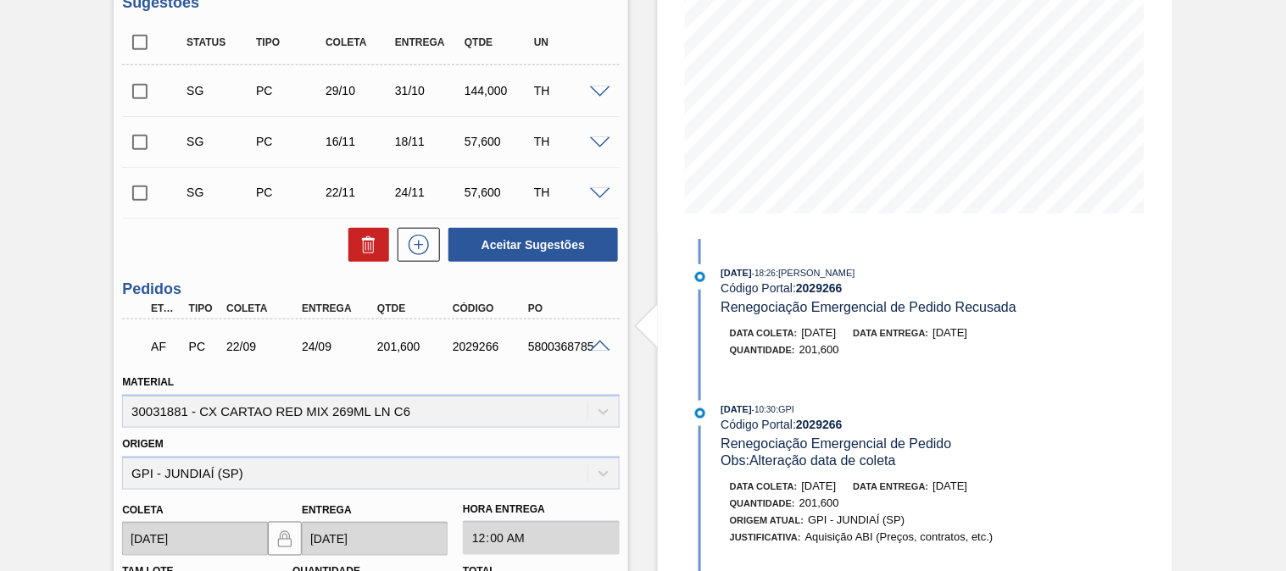
scroll to position [376, 0]
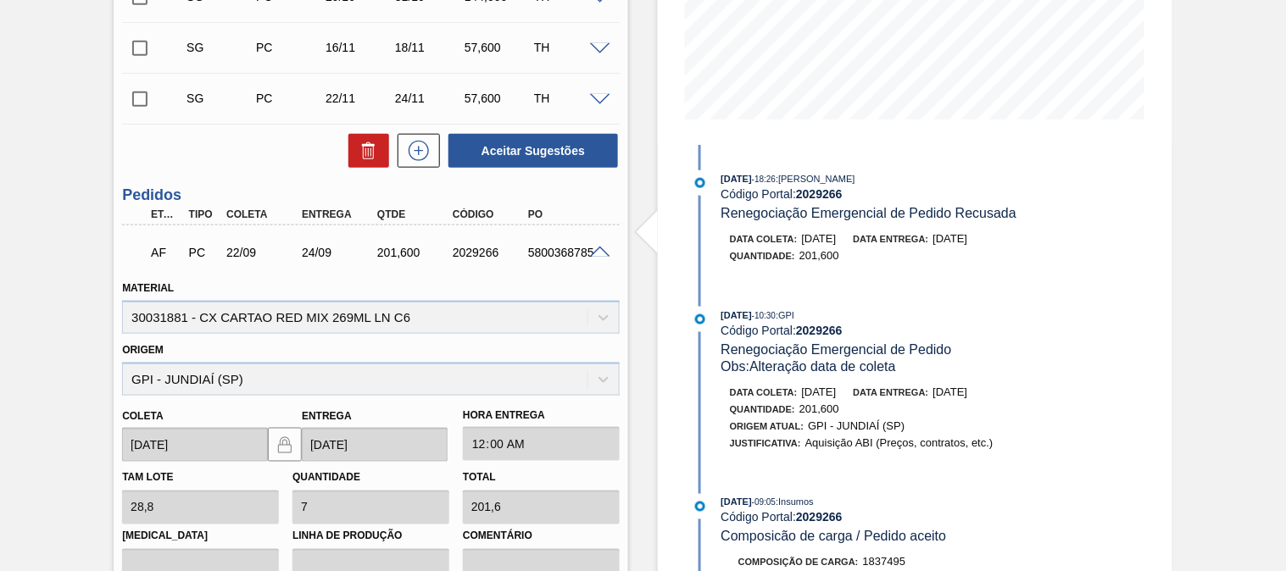
click at [551, 255] on div "5800368785" at bounding box center [565, 253] width 83 height 14
copy div "5800368785"
